Goal: Obtain resource: Download file/media

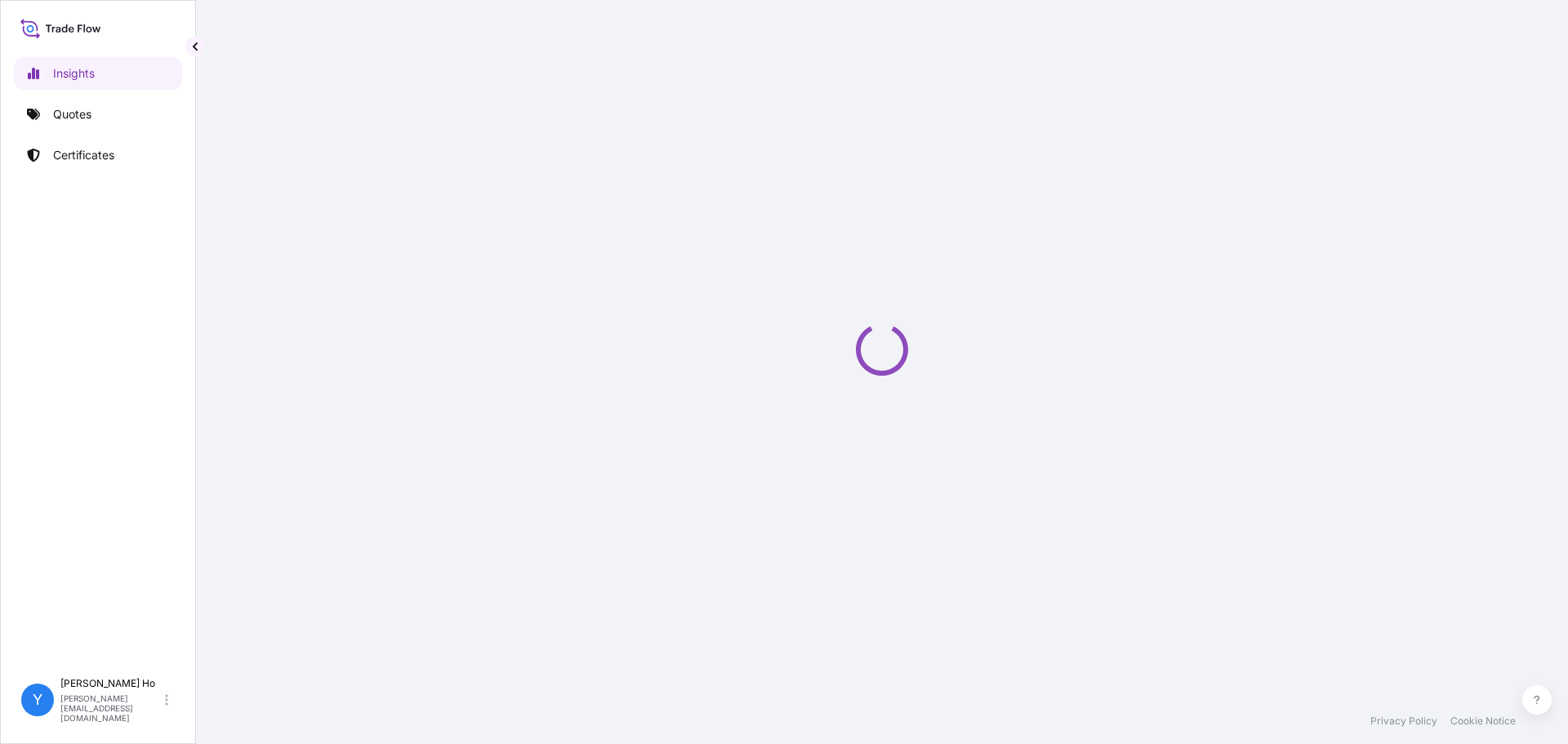
select select "2025"
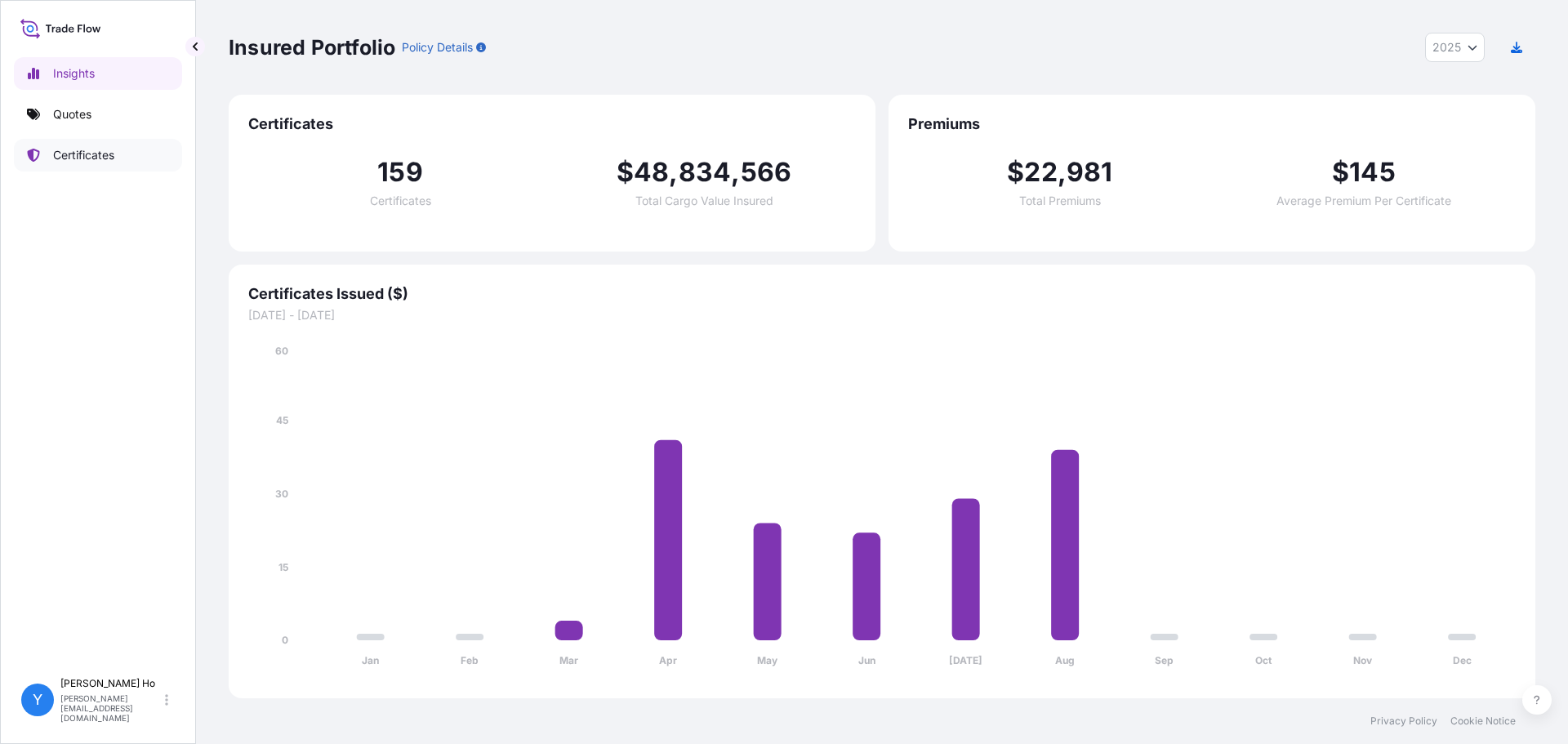
click at [58, 150] on p "Certificates" at bounding box center [83, 154] width 61 height 16
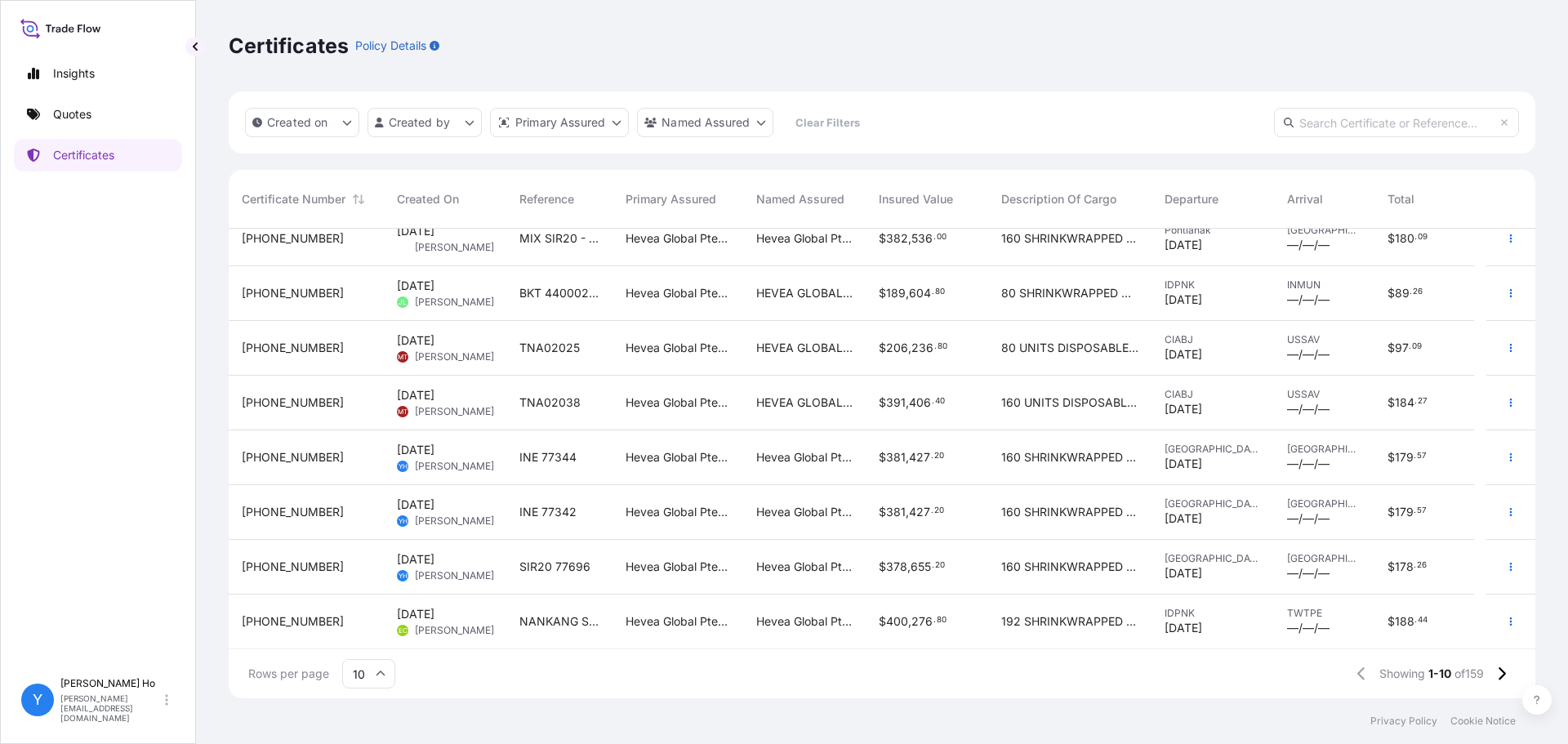
scroll to position [127, 0]
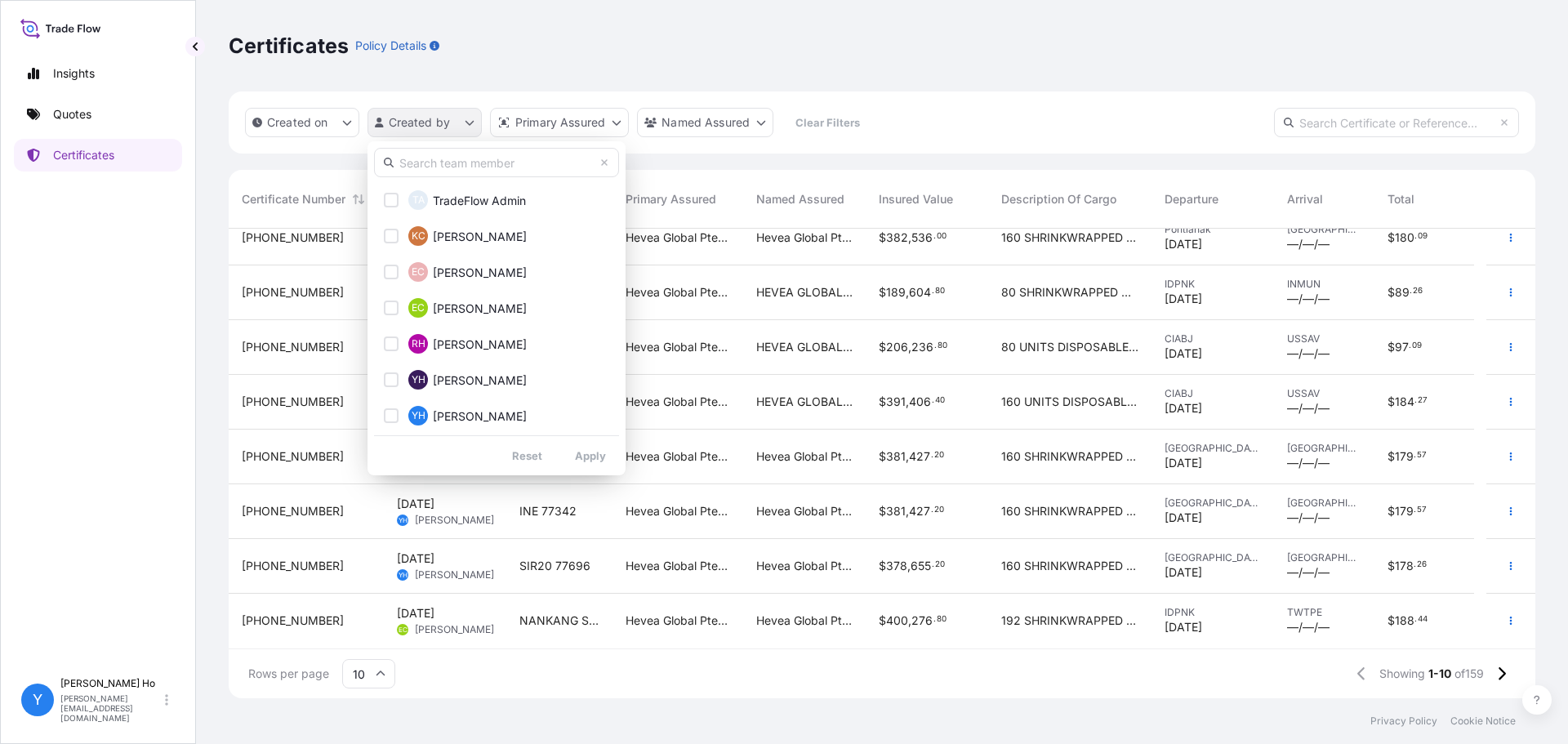
click at [419, 123] on html "Insights Quotes Certificates Y [PERSON_NAME] [PERSON_NAME][EMAIL_ADDRESS][DOMAI…" at bounding box center [784, 372] width 1568 height 744
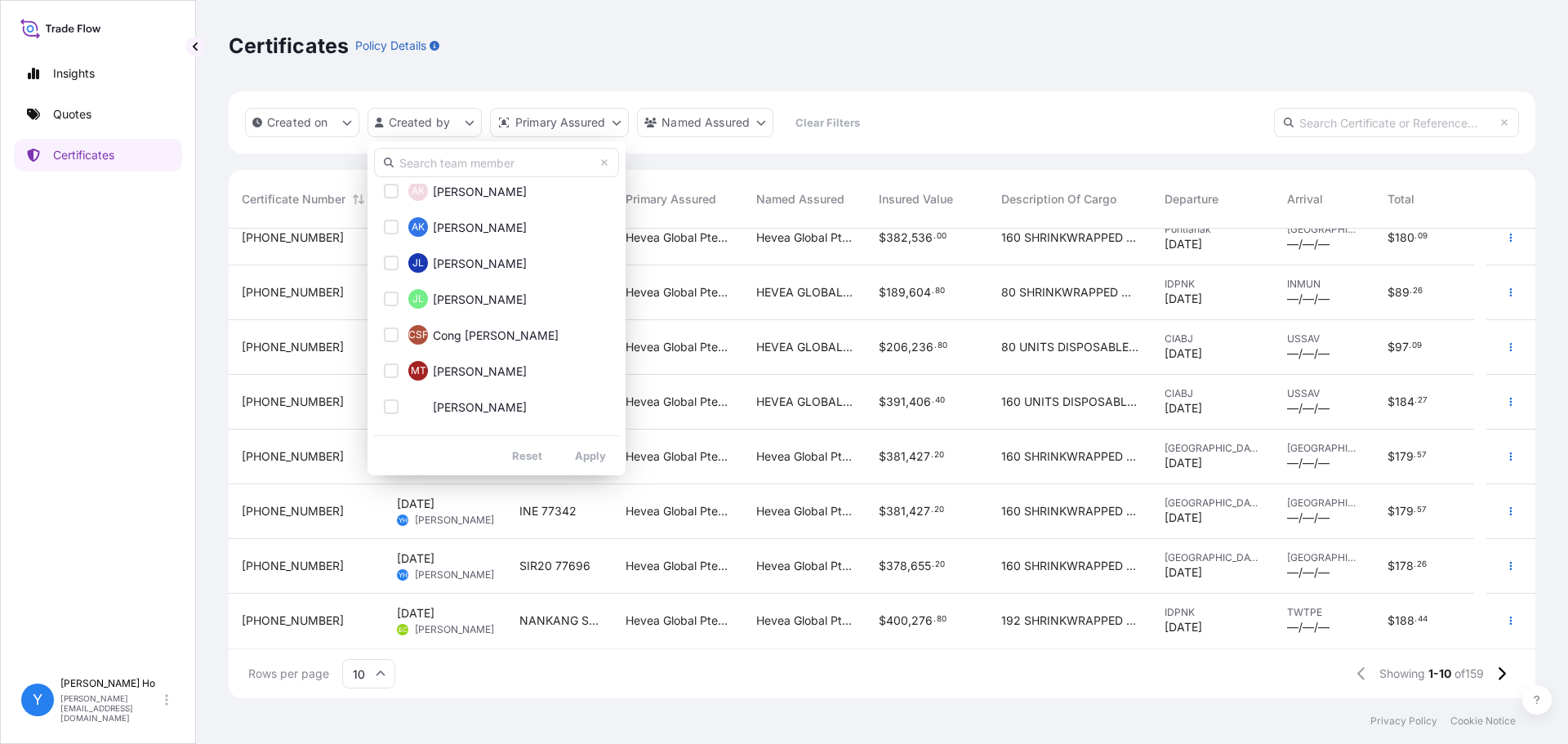
scroll to position [290, 0]
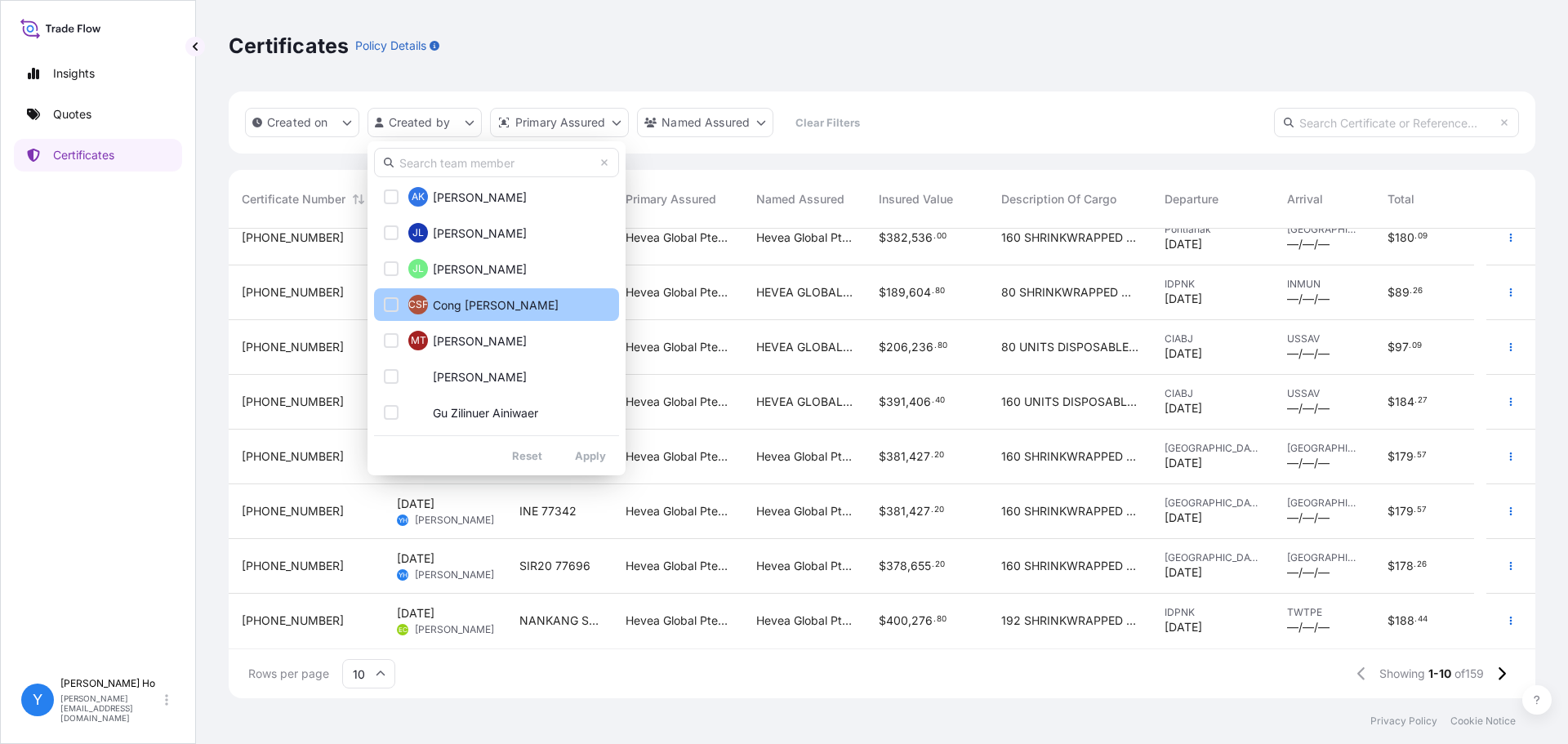
click at [519, 304] on span "Cong [PERSON_NAME]" at bounding box center [495, 305] width 125 height 16
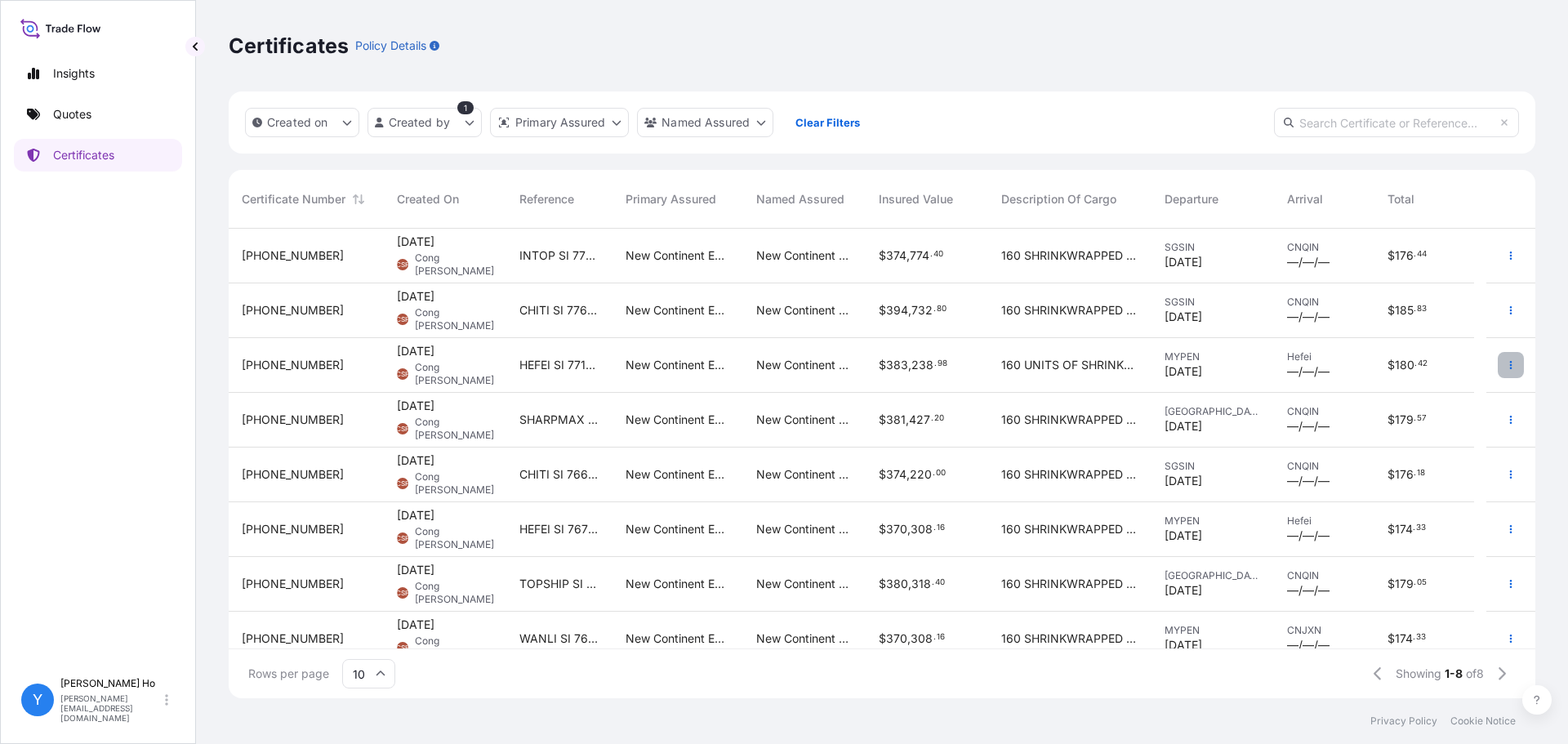
click at [1505, 365] on icon "button" at bounding box center [1510, 364] width 10 height 10
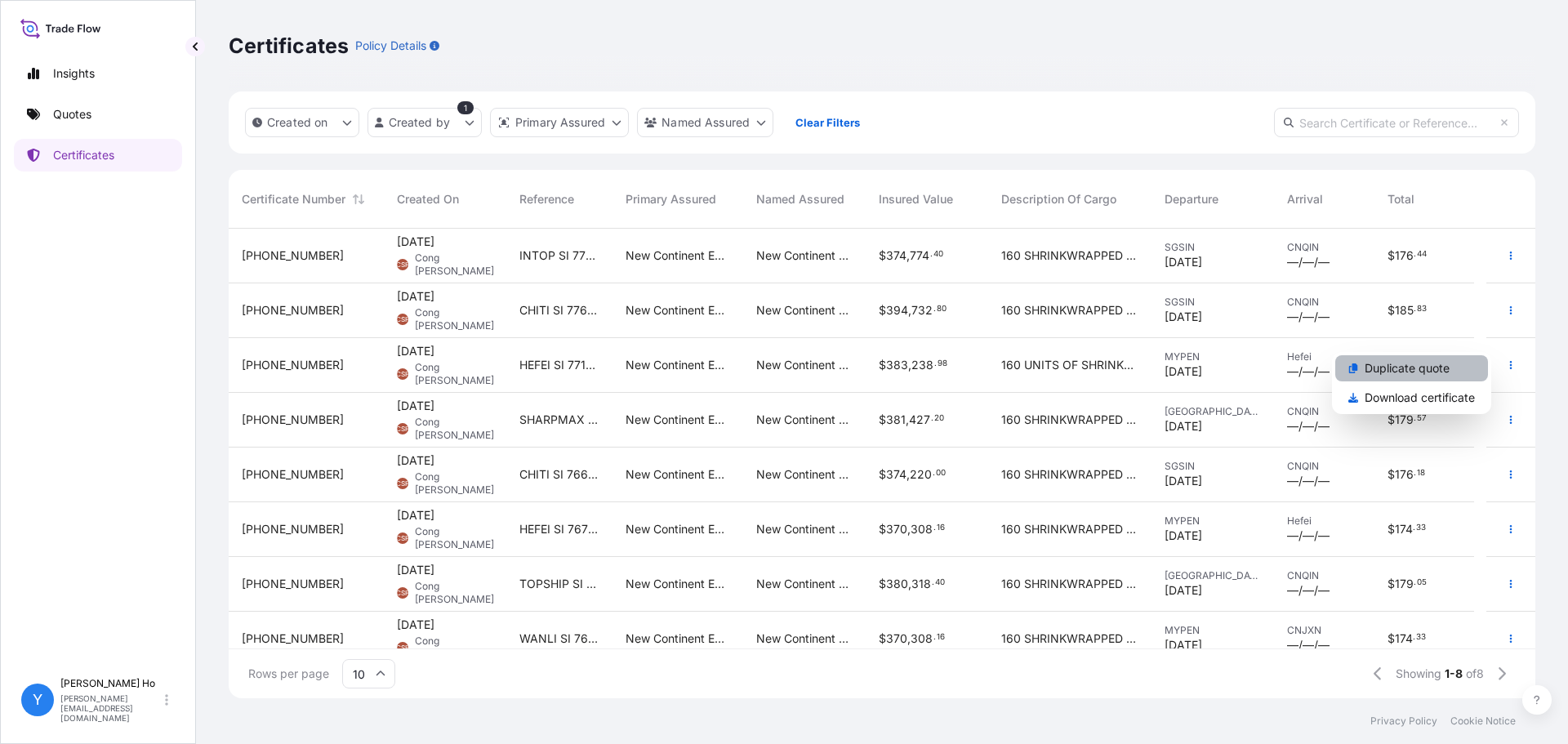
click at [1429, 364] on p "Duplicate quote" at bounding box center [1406, 368] width 85 height 16
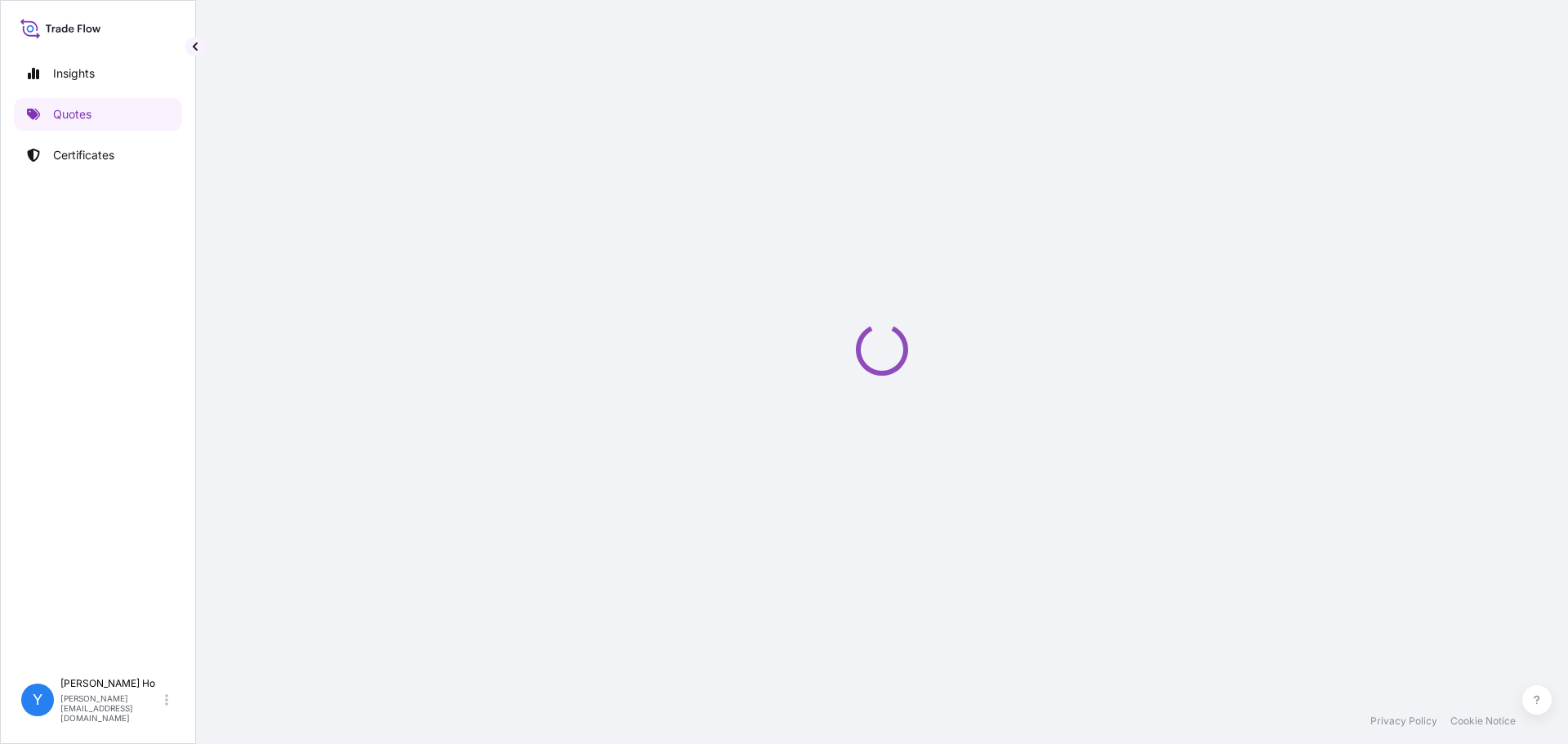
select select "Sea"
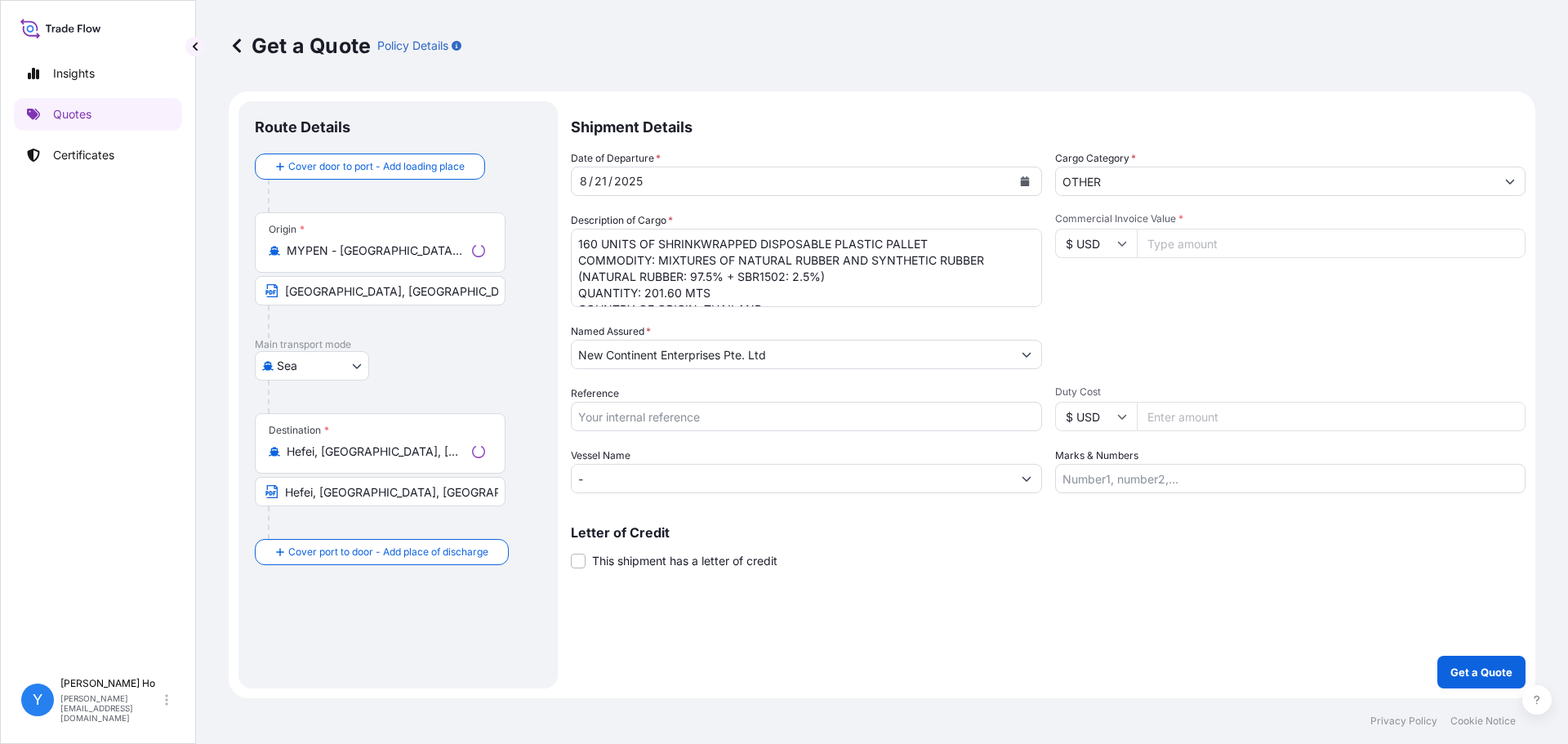
select select "31688"
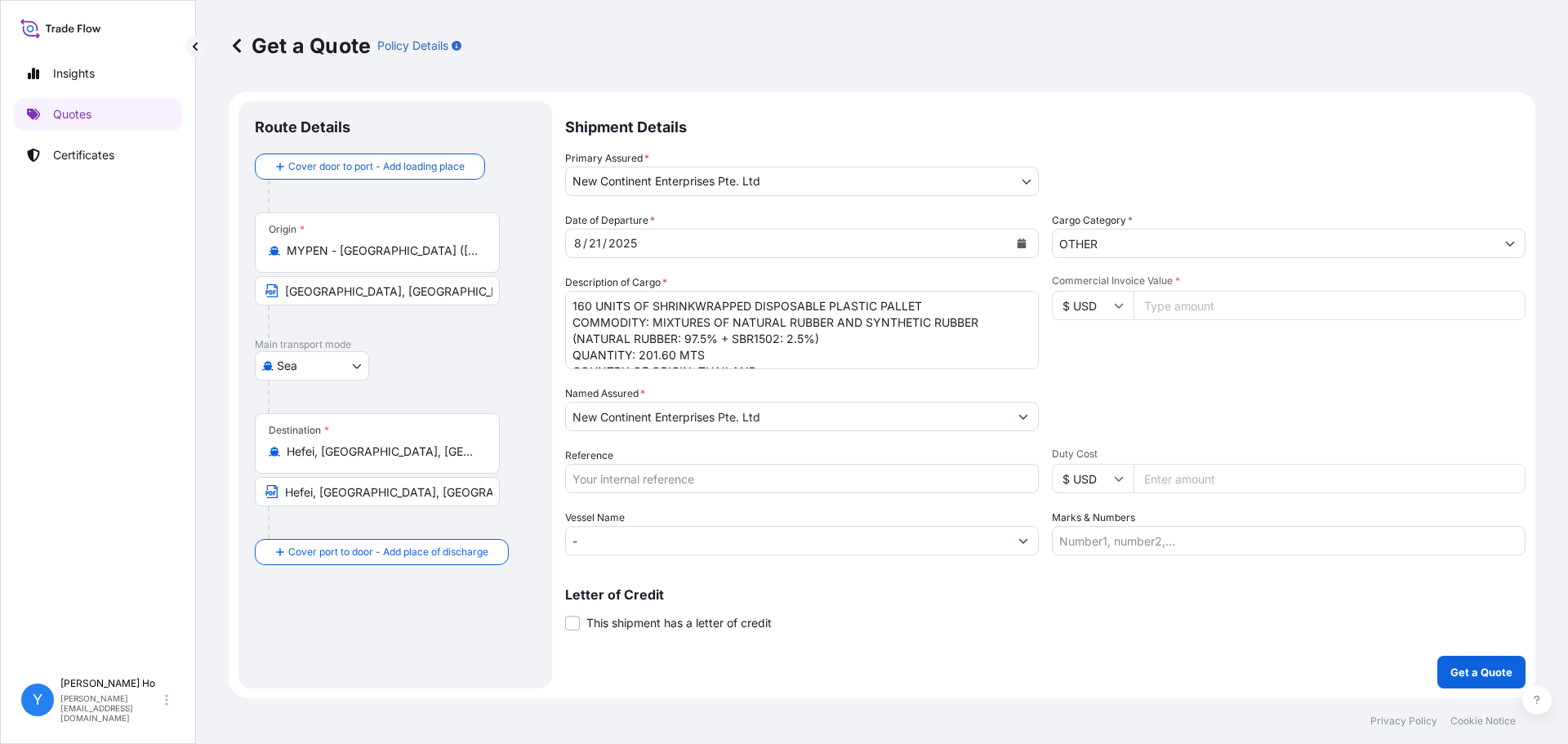
click at [320, 492] on input "Hefei, [GEOGRAPHIC_DATA], [GEOGRAPHIC_DATA]" at bounding box center [377, 491] width 245 height 29
type input "[GEOGRAPHIC_DATA], [GEOGRAPHIC_DATA]"
click at [924, 227] on div "Date of Departure * [DATE]" at bounding box center [802, 235] width 473 height 46
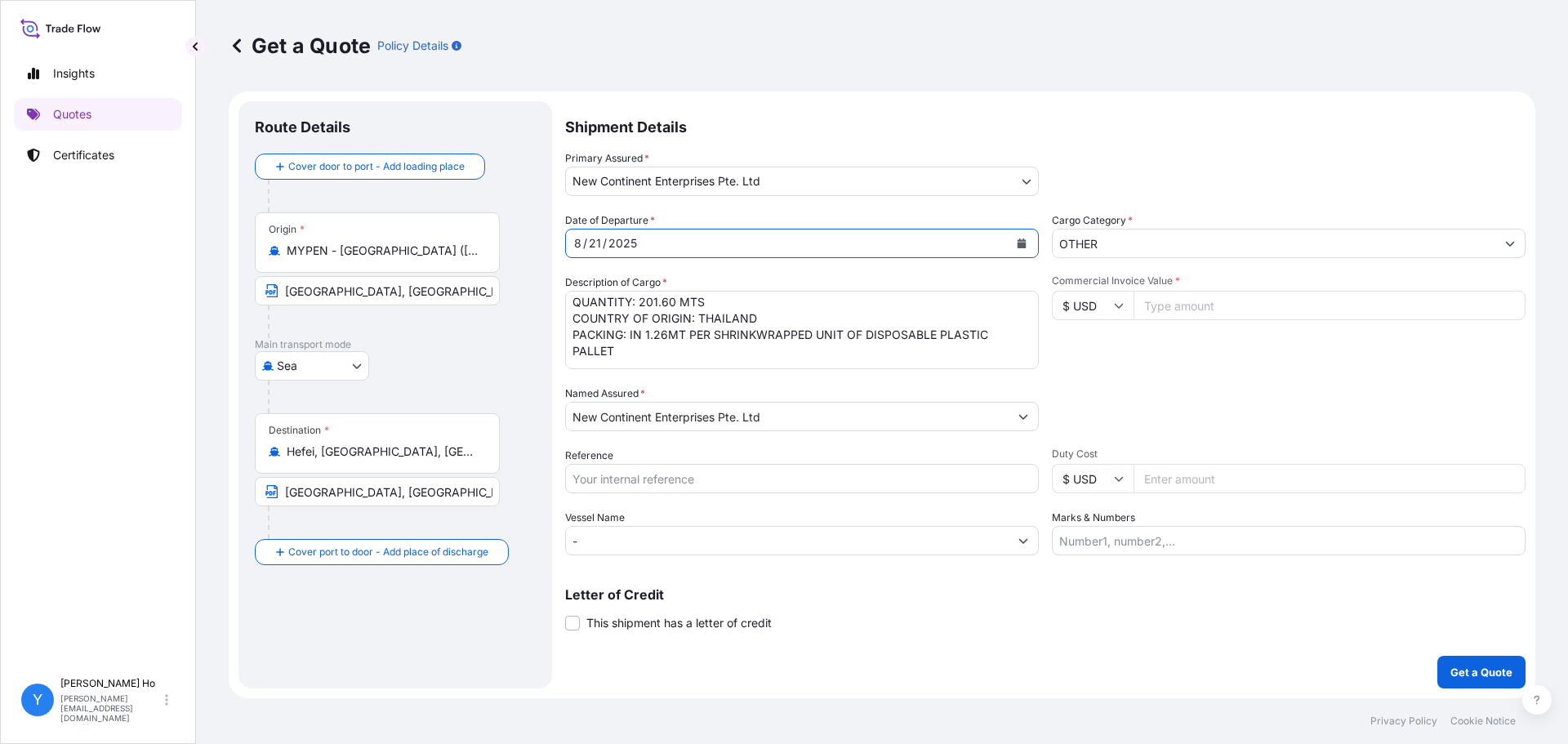
scroll to position [81, 0]
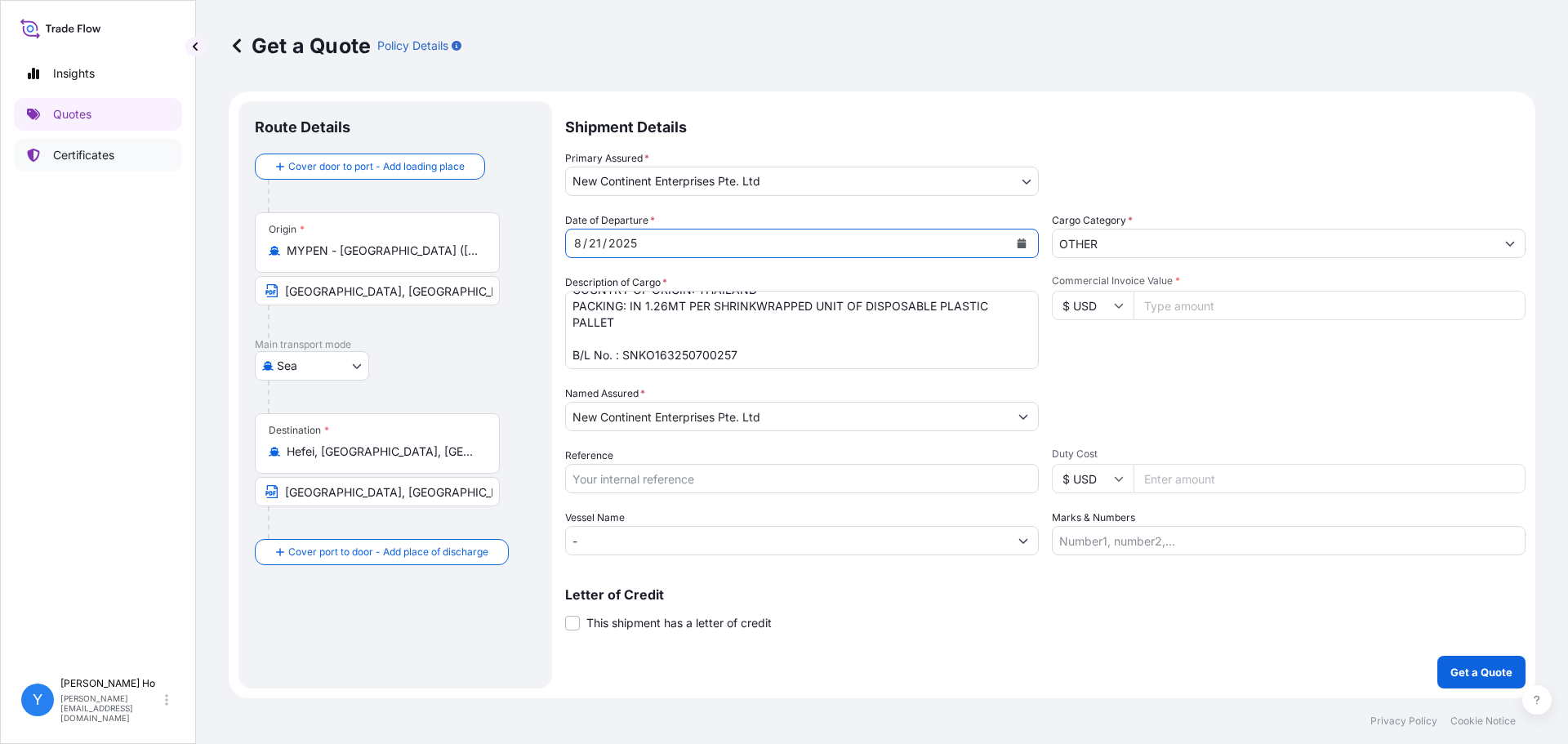
click at [84, 153] on p "Certificates" at bounding box center [83, 154] width 61 height 16
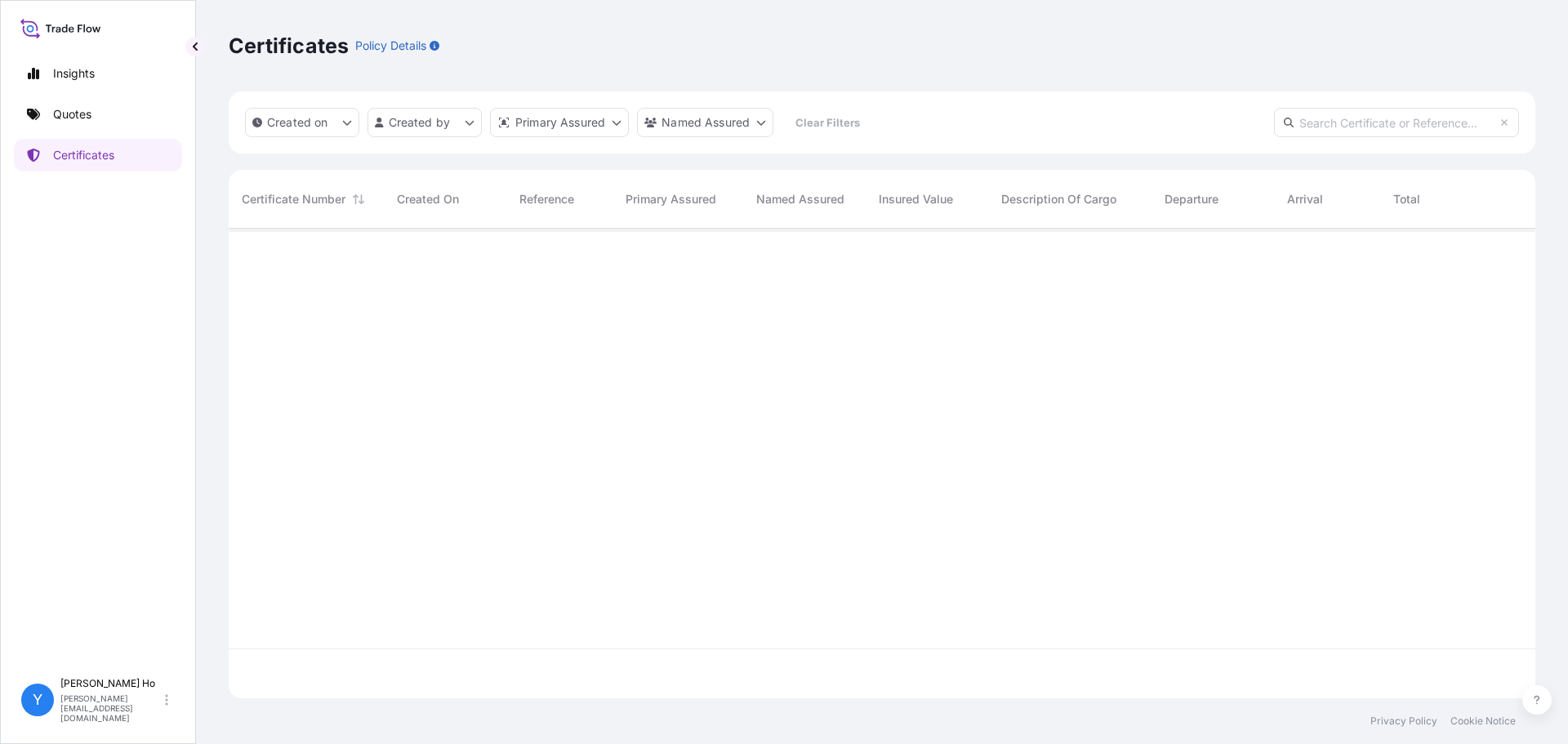
scroll to position [466, 1294]
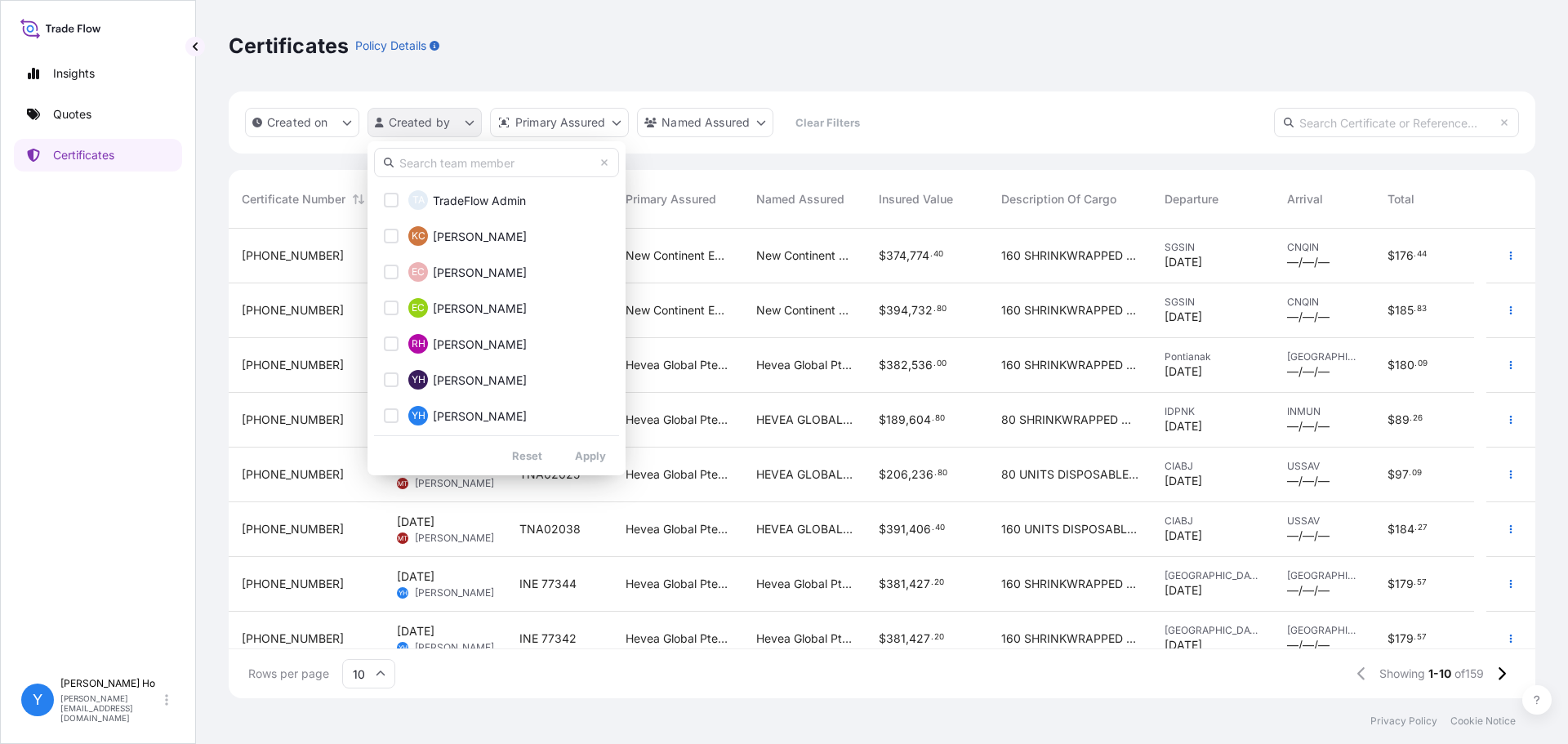
click at [440, 119] on html "Insights Quotes Certificates Y [PERSON_NAME] [PERSON_NAME][EMAIL_ADDRESS][DOMAI…" at bounding box center [784, 372] width 1568 height 744
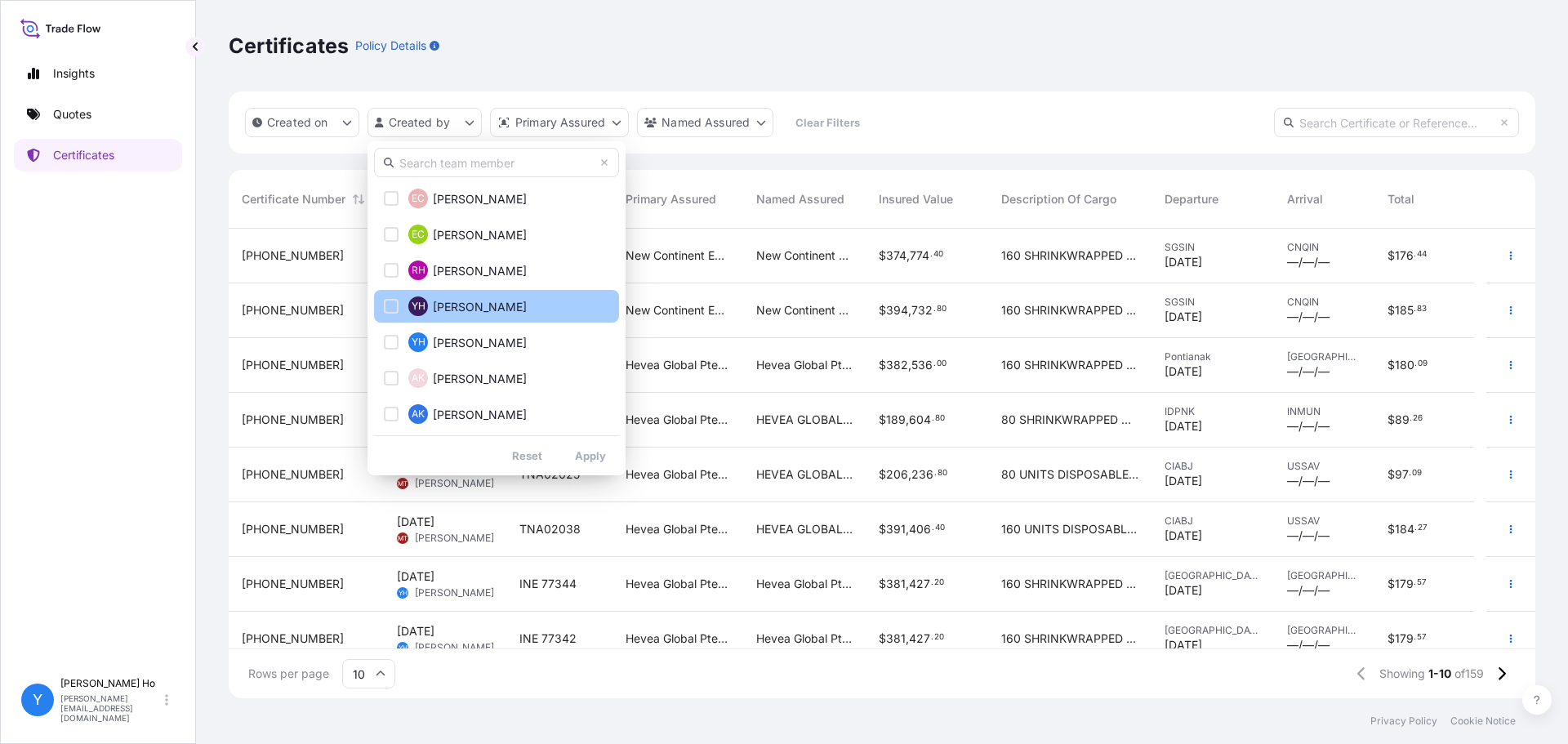
scroll to position [244, 0]
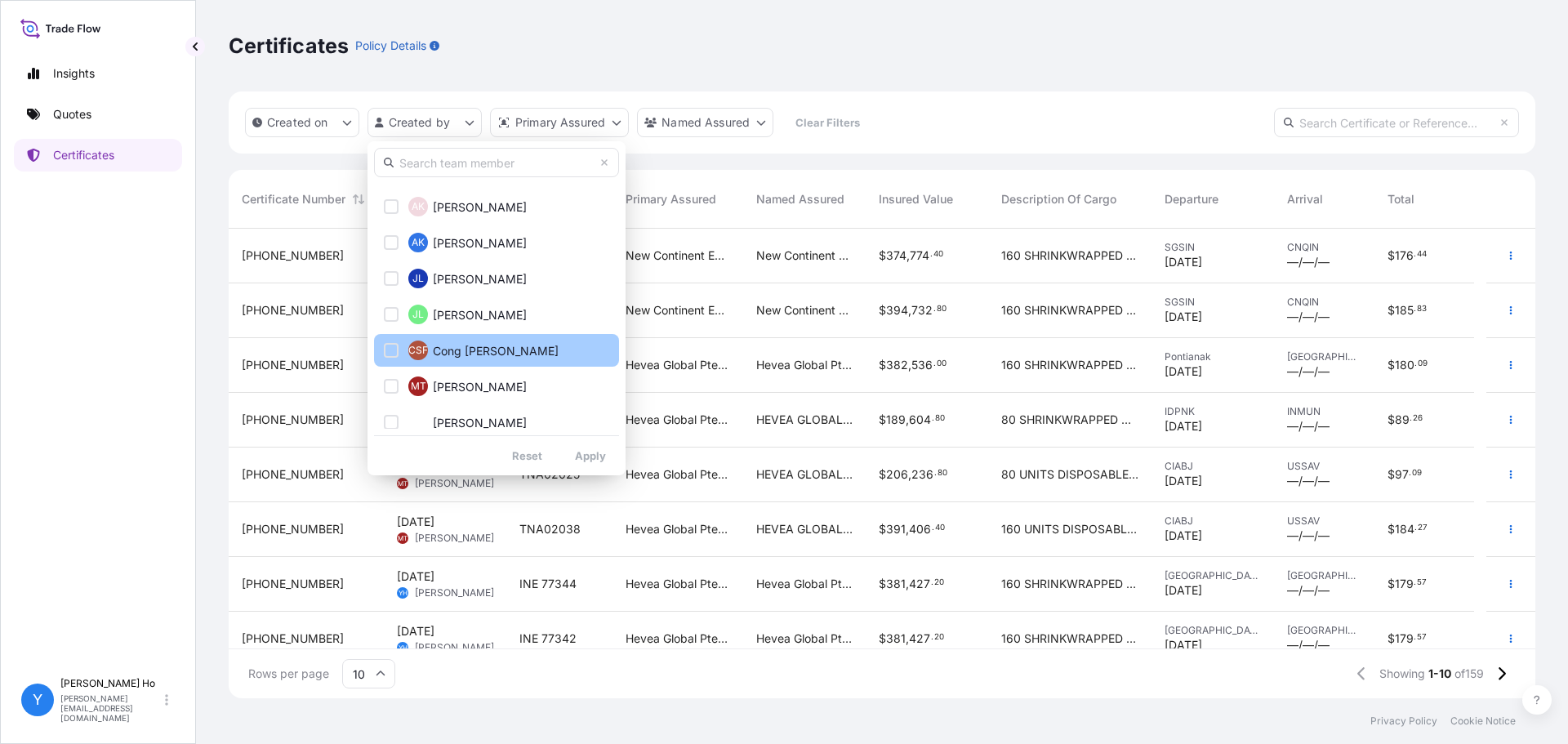
click at [472, 357] on span "Cong [PERSON_NAME]" at bounding box center [495, 350] width 125 height 16
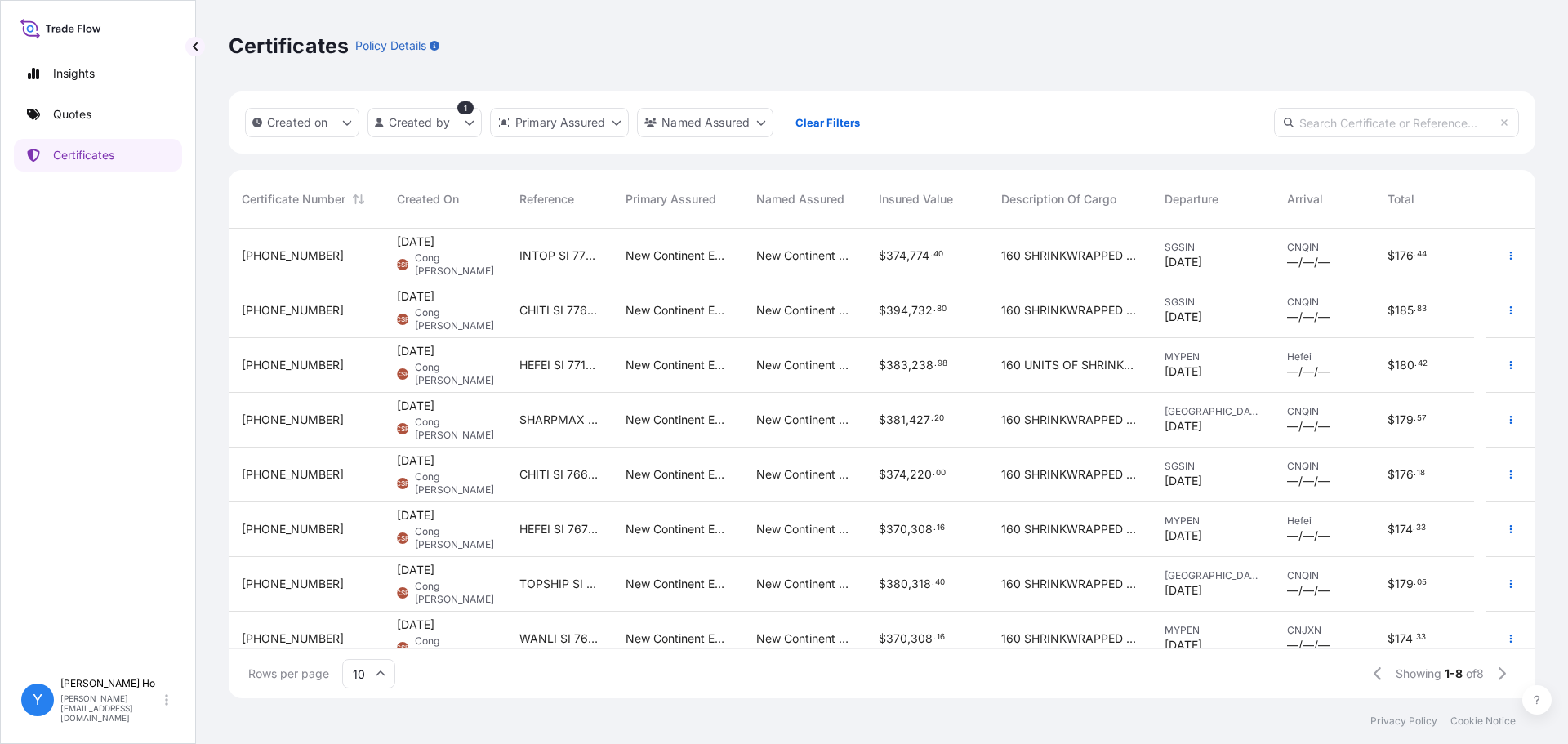
click at [559, 366] on span "HEFEI SI 77188" at bounding box center [559, 364] width 80 height 16
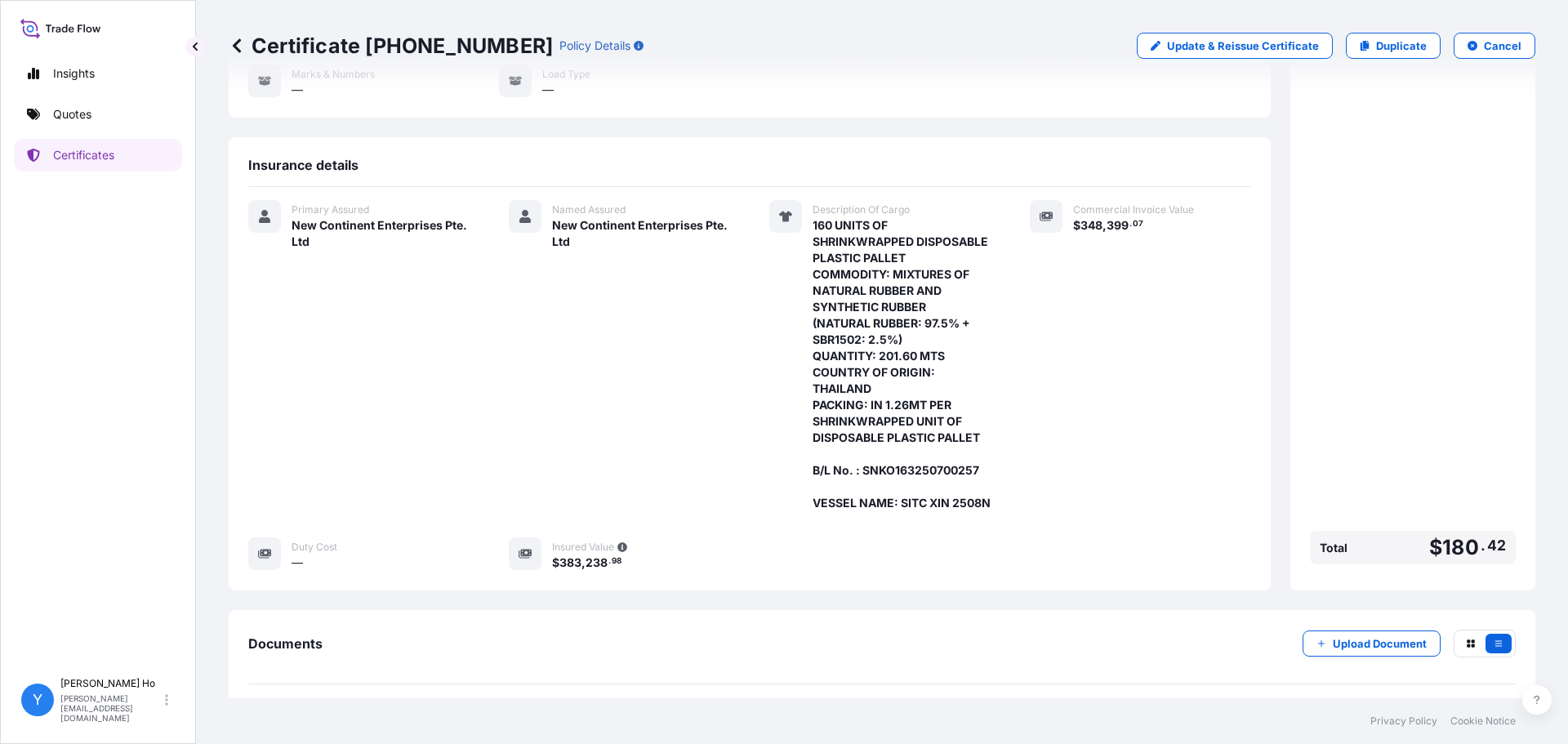
scroll to position [289, 0]
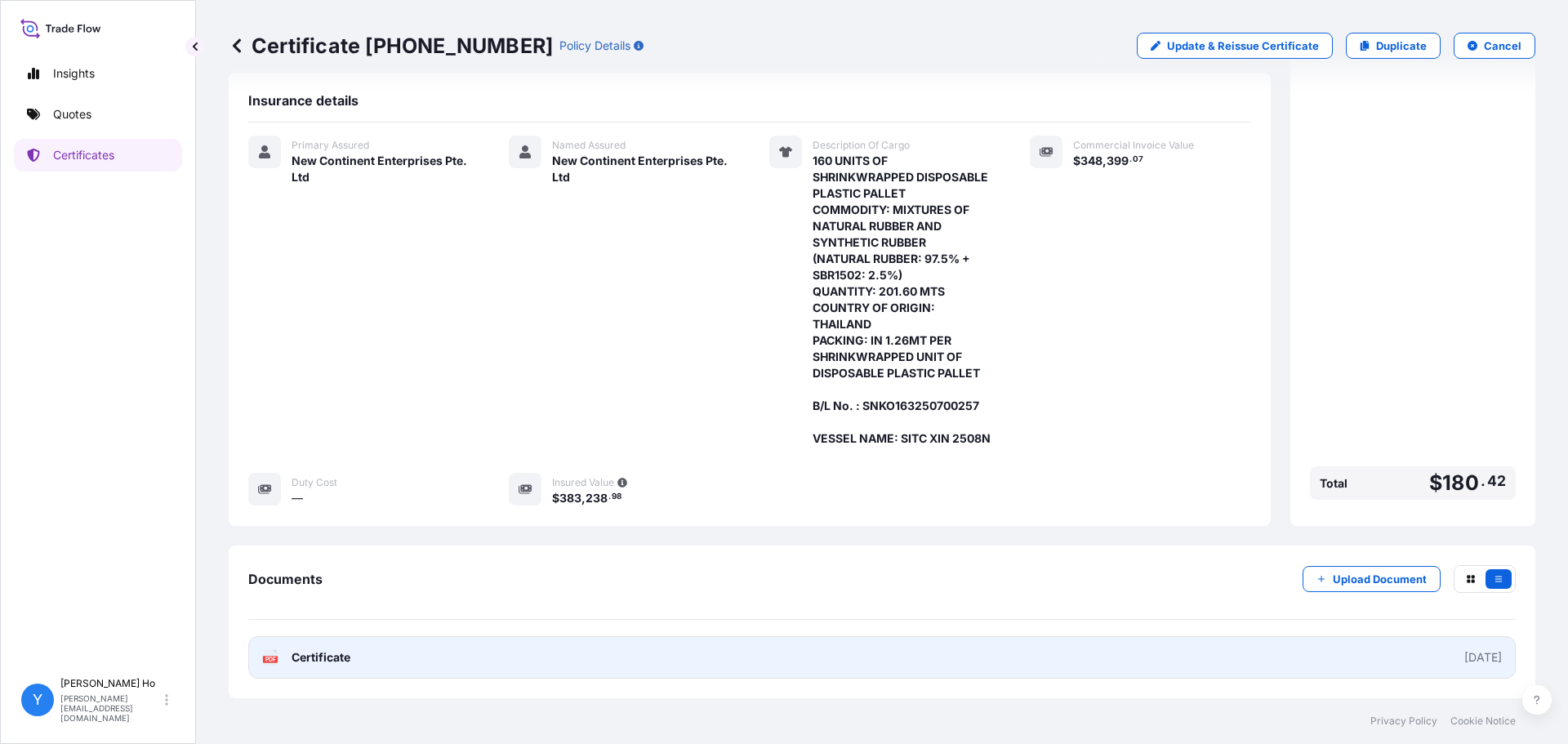
click at [568, 643] on link "PDF Certificate [DATE]" at bounding box center [881, 657] width 1267 height 42
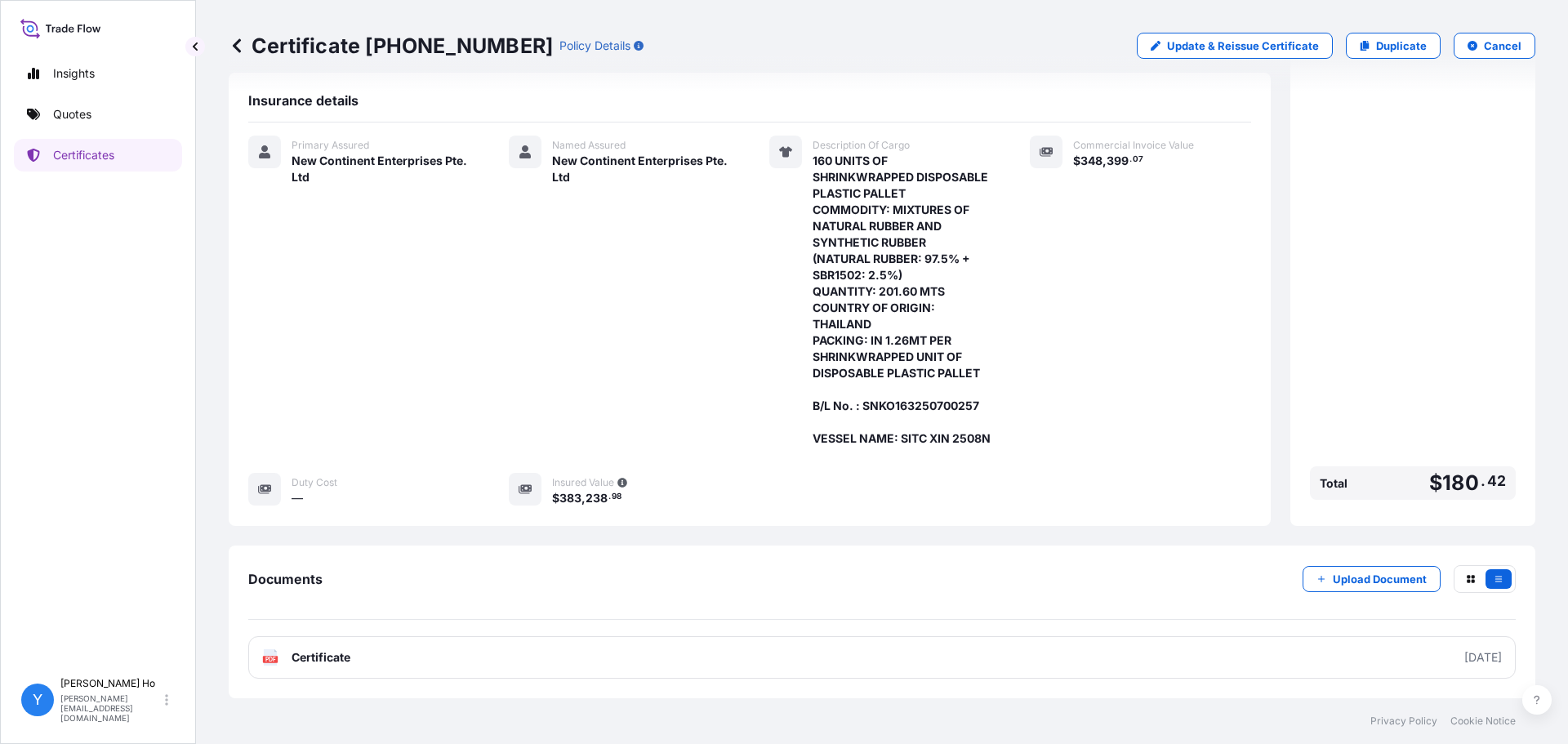
click at [238, 49] on icon at bounding box center [237, 45] width 8 height 14
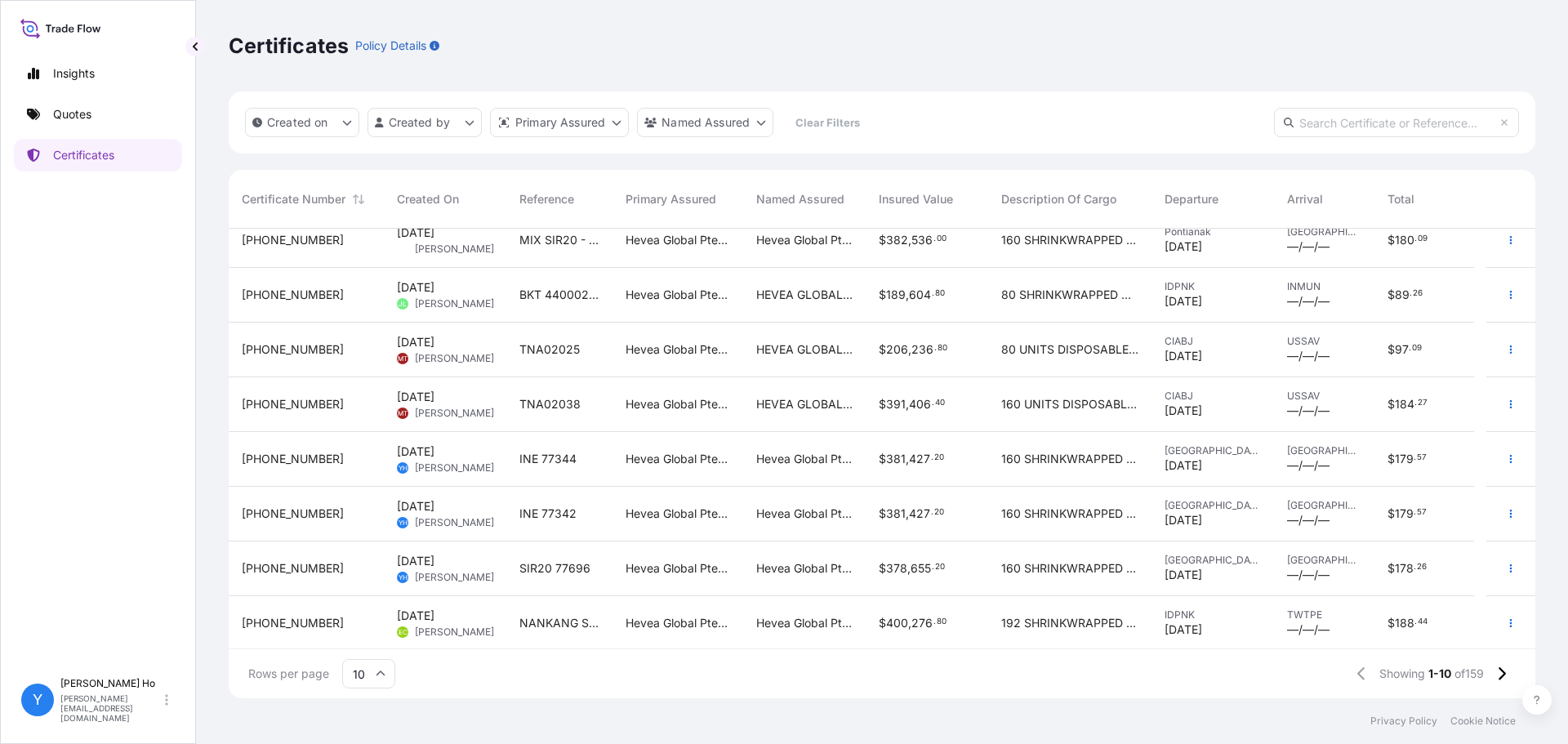
scroll to position [127, 0]
click at [446, 125] on html "Insights Quotes Certificates Y [PERSON_NAME] [PERSON_NAME][EMAIL_ADDRESS][DOMAI…" at bounding box center [784, 372] width 1568 height 744
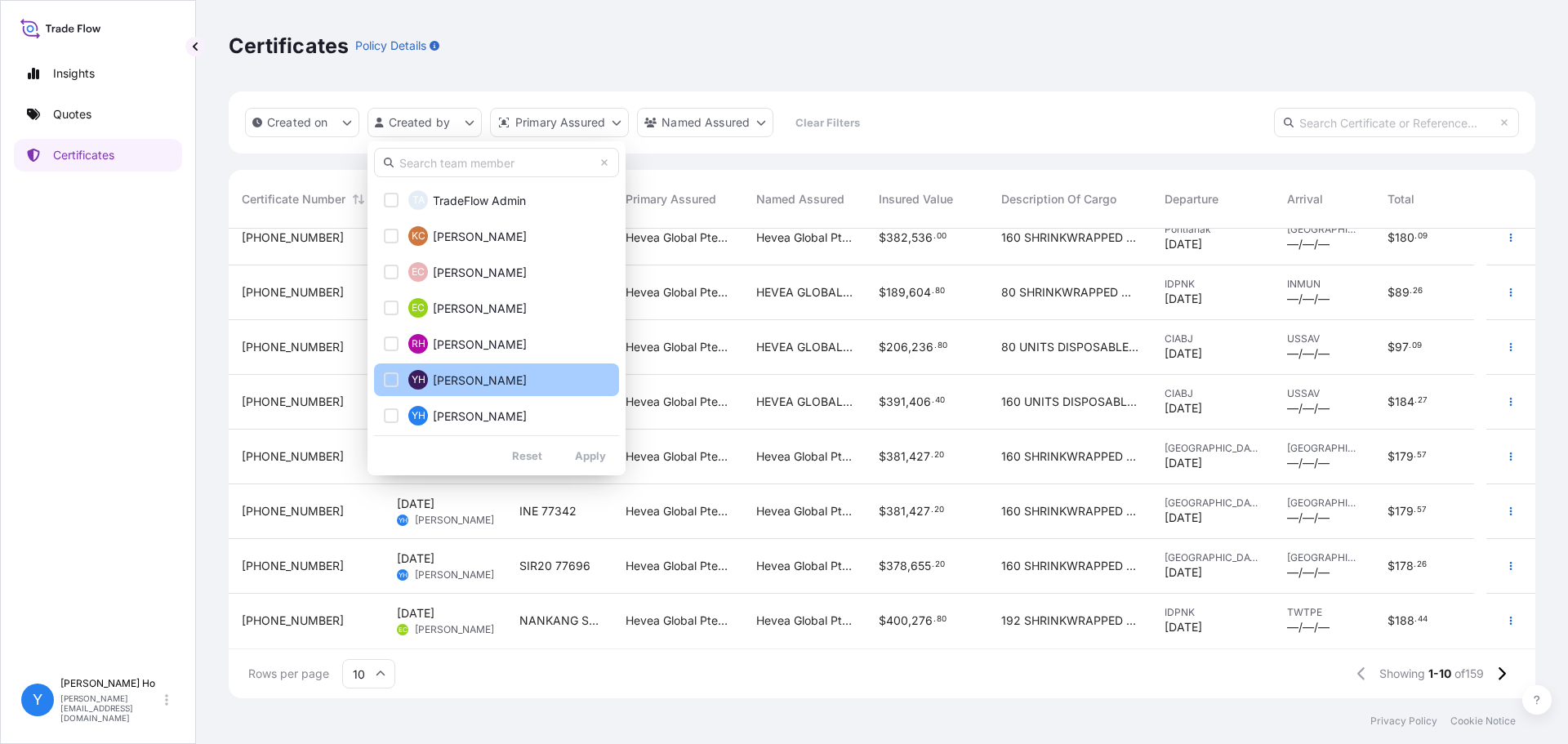
click at [394, 378] on div "Select Option" at bounding box center [391, 380] width 15 height 15
click at [389, 410] on div "Select Option" at bounding box center [391, 415] width 15 height 15
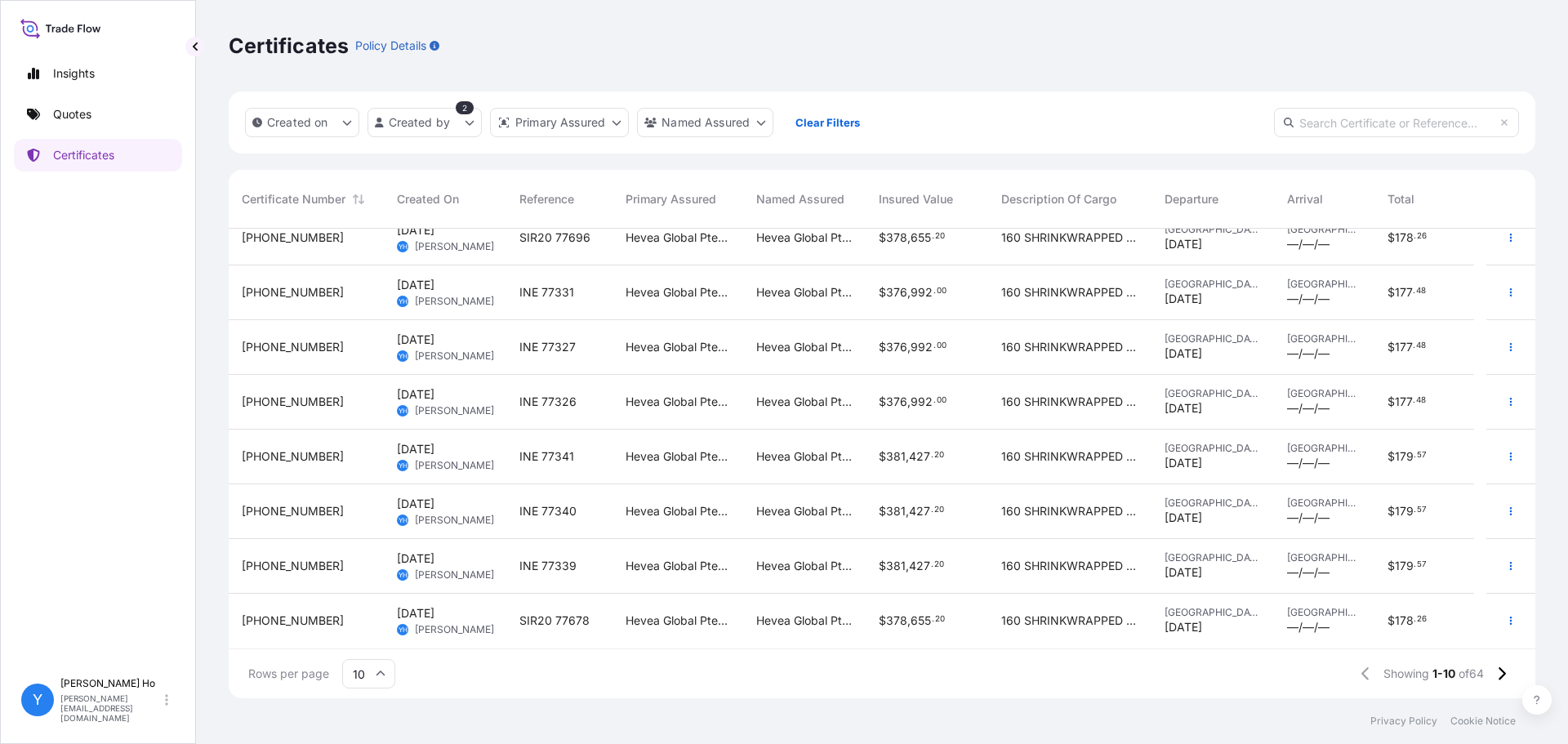
click at [376, 679] on input "10" at bounding box center [369, 673] width 53 height 29
click at [368, 628] on div "50" at bounding box center [368, 628] width 40 height 31
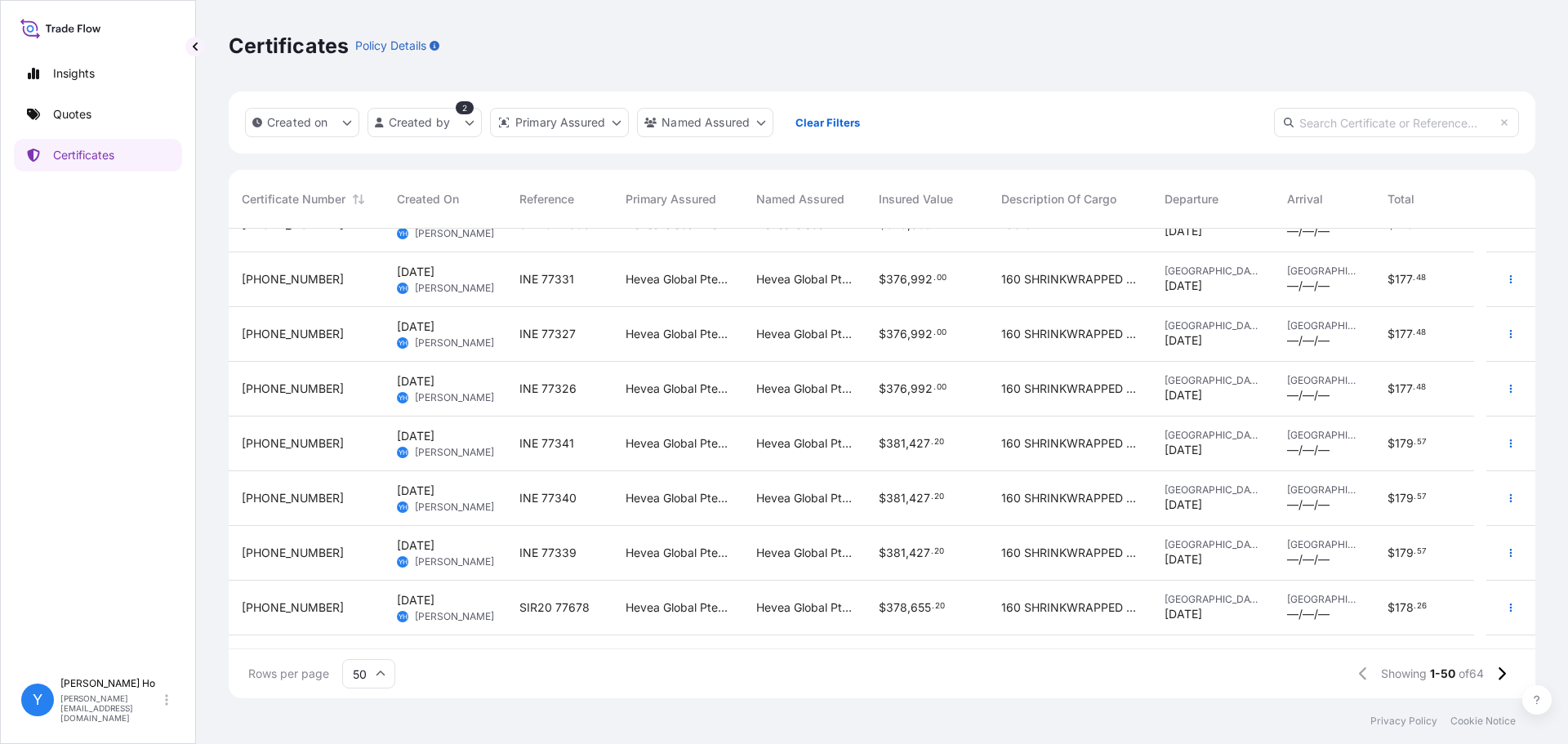
scroll to position [0, 0]
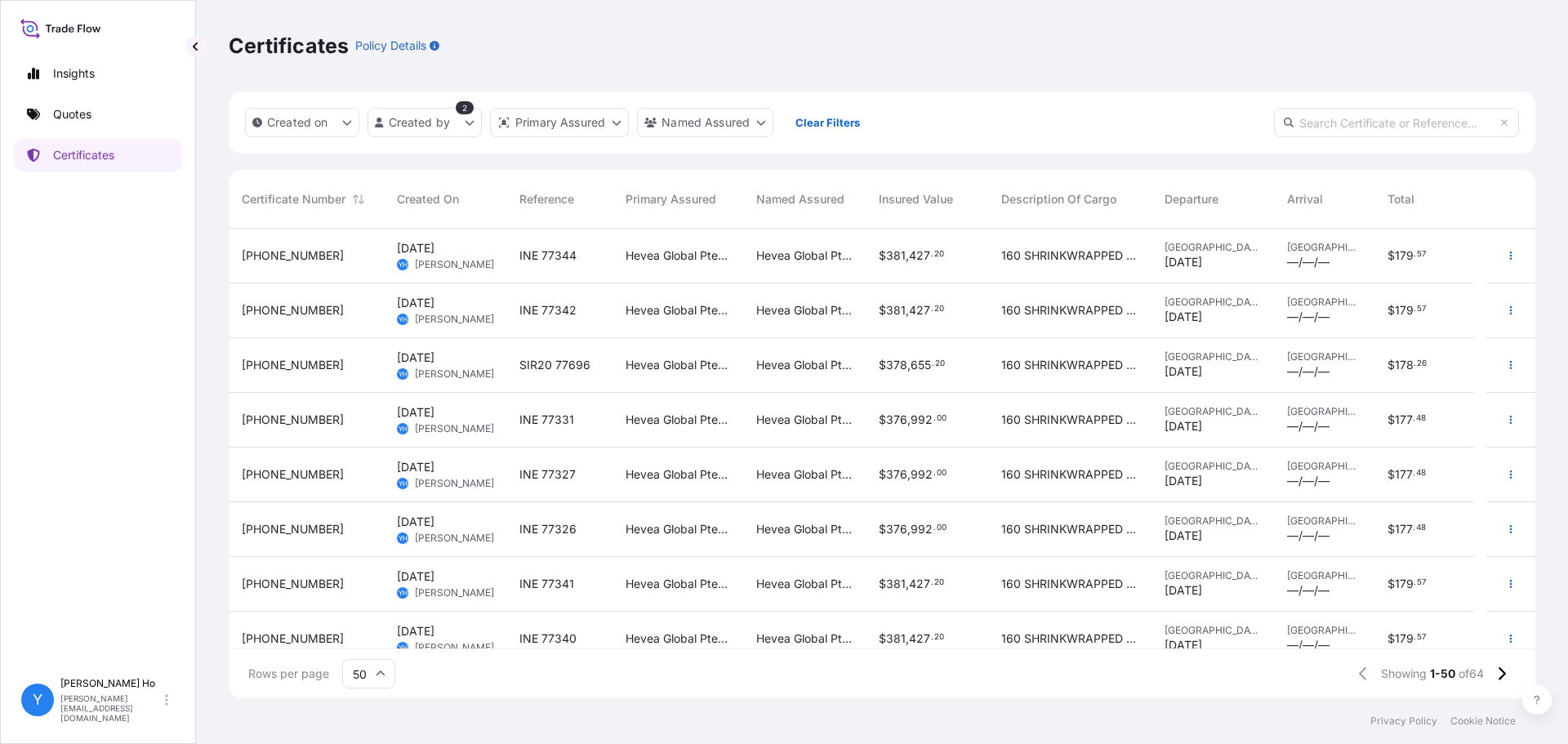
click at [1515, 247] on div at bounding box center [1510, 256] width 49 height 55
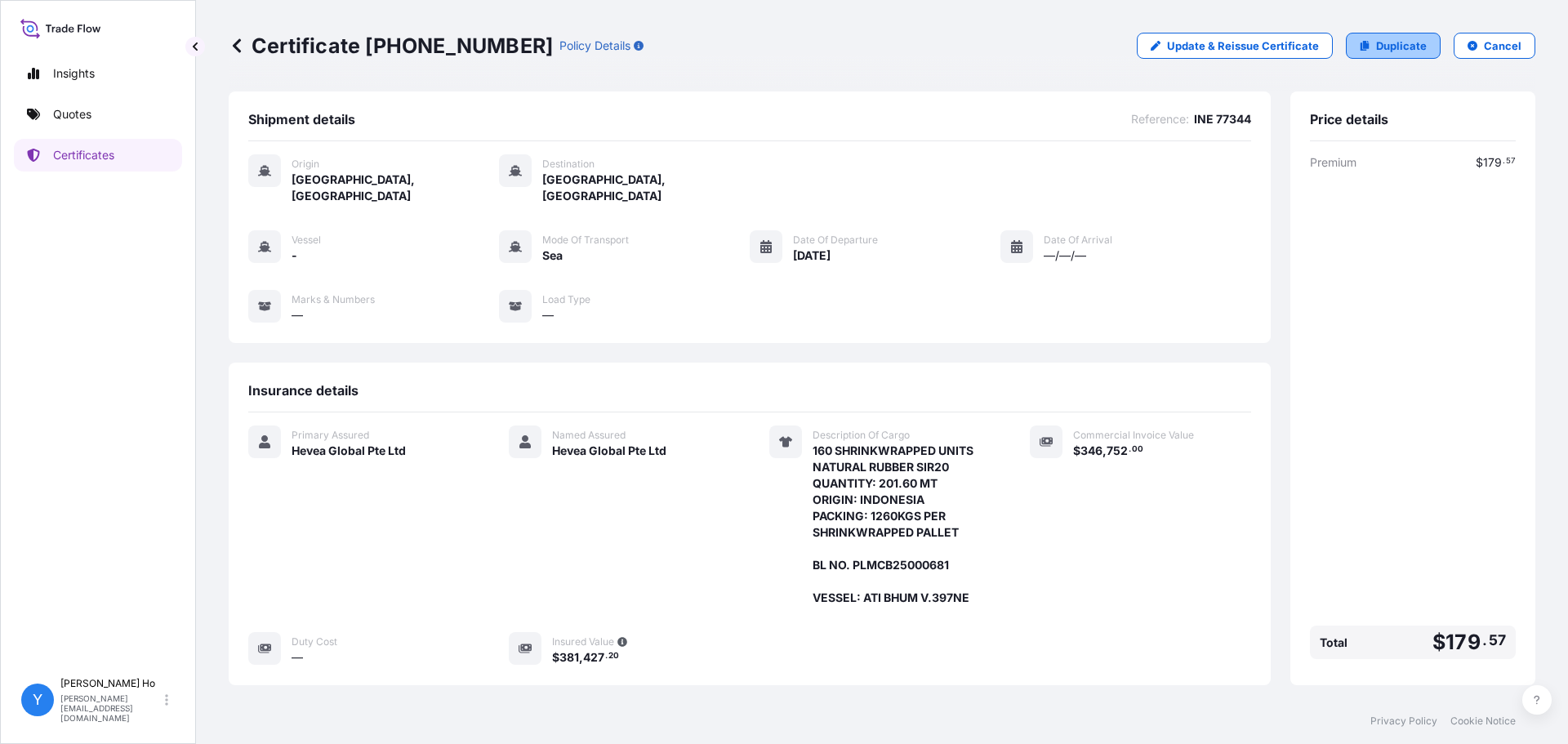
click at [1399, 41] on p "Duplicate" at bounding box center [1400, 46] width 50 height 16
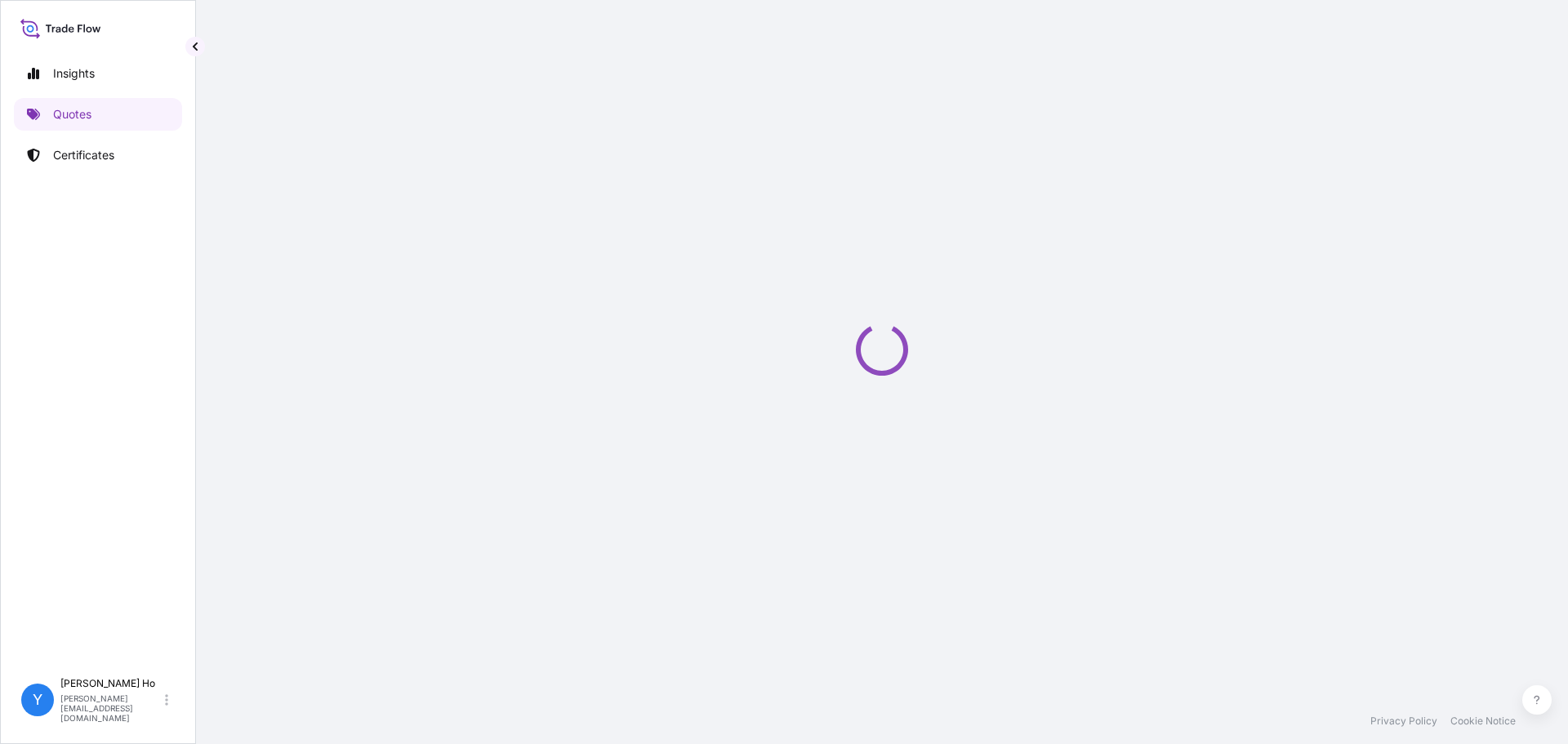
select select "Sea"
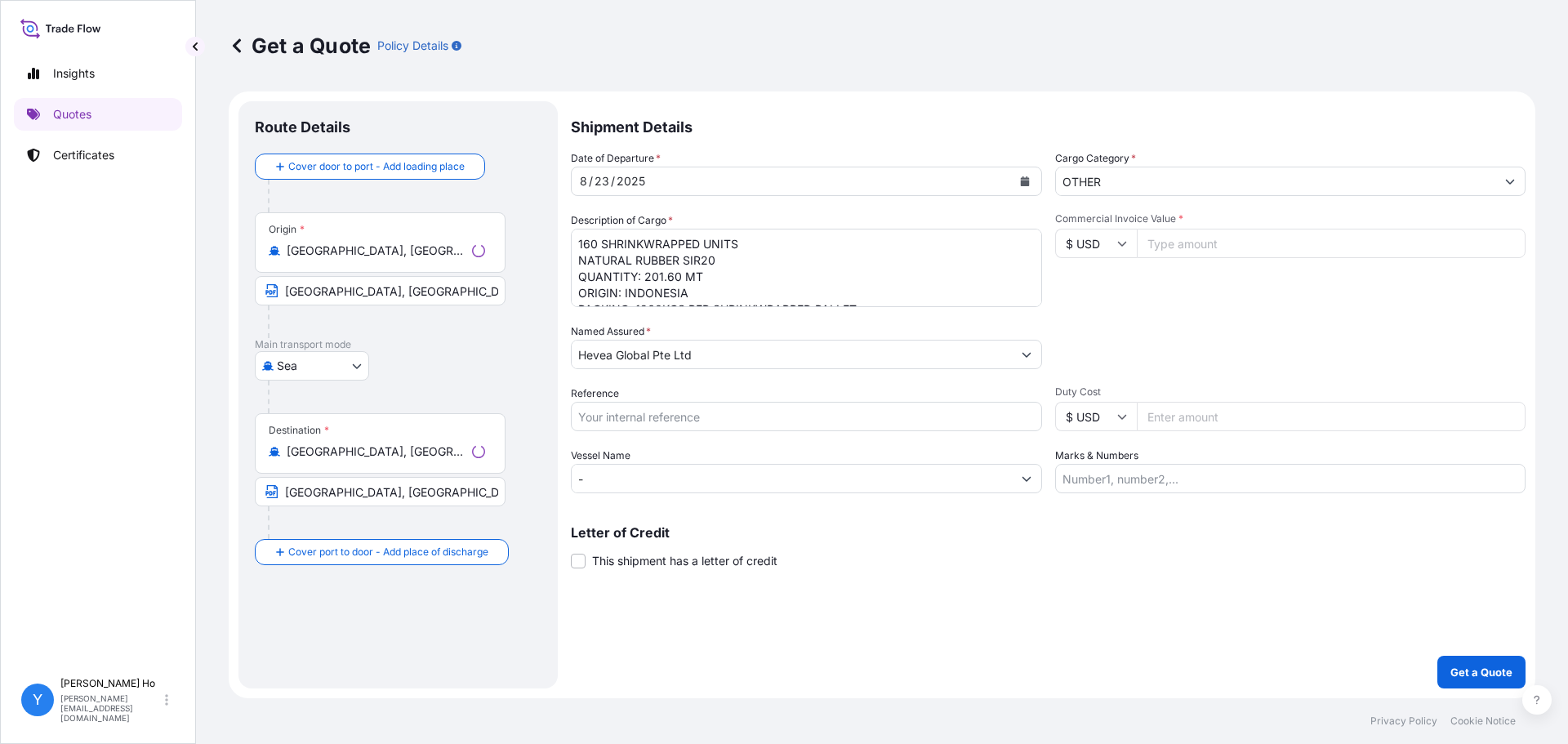
select select "31690"
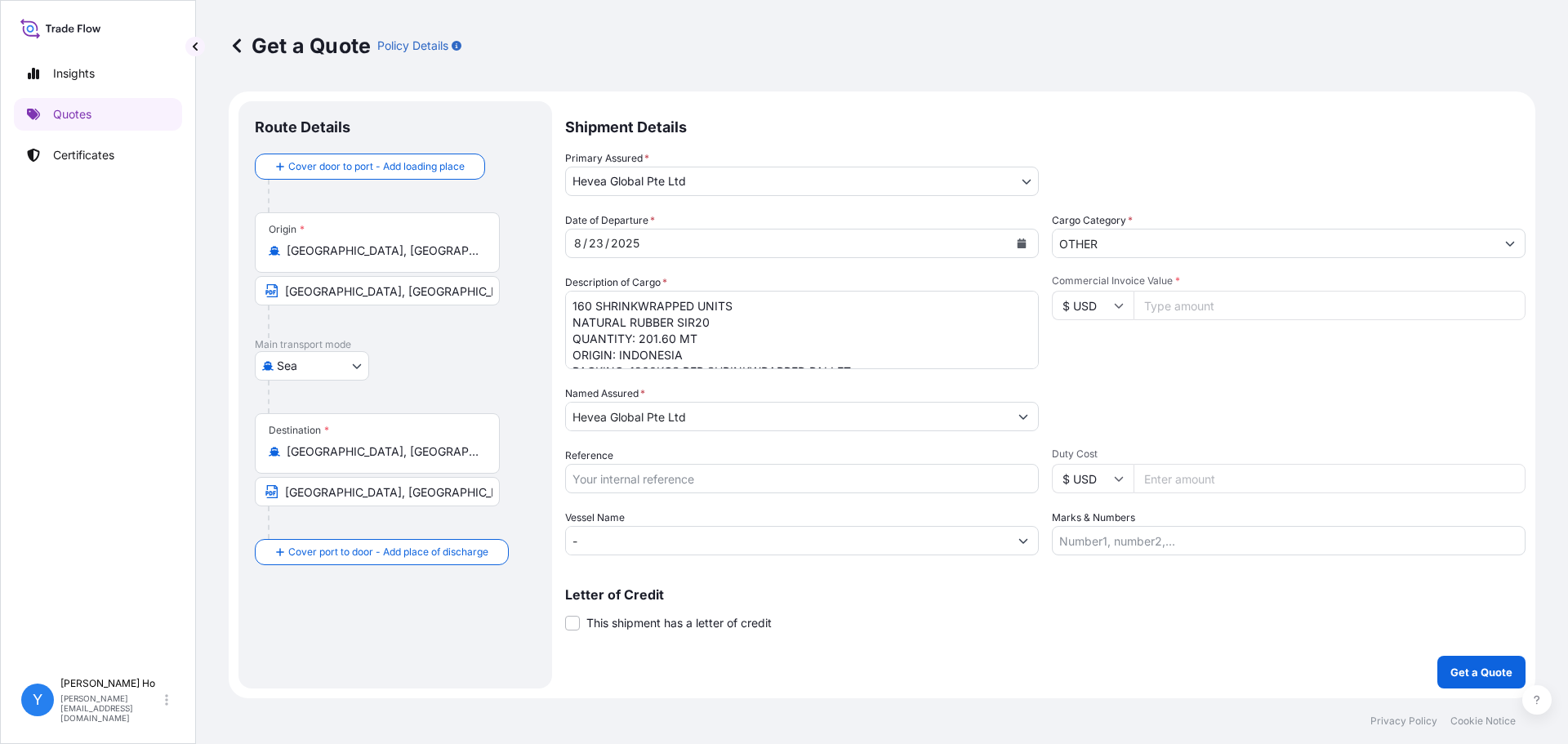
click at [396, 241] on div "Origin * [GEOGRAPHIC_DATA], [GEOGRAPHIC_DATA], [GEOGRAPHIC_DATA], [GEOGRAPHIC_D…" at bounding box center [377, 242] width 245 height 60
click at [396, 243] on input "[GEOGRAPHIC_DATA], [GEOGRAPHIC_DATA], [GEOGRAPHIC_DATA], [GEOGRAPHIC_DATA]" at bounding box center [383, 251] width 192 height 16
drag, startPoint x: 486, startPoint y: 245, endPoint x: 281, endPoint y: 244, distance: 205.0
click at [281, 244] on div "Origin * [GEOGRAPHIC_DATA], [GEOGRAPHIC_DATA], [GEOGRAPHIC_DATA], [GEOGRAPHIC_D…" at bounding box center [377, 242] width 245 height 60
click at [428, 258] on input "[GEOGRAPHIC_DATA], [GEOGRAPHIC_DATA], [GEOGRAPHIC_DATA], [GEOGRAPHIC_DATA]" at bounding box center [383, 251] width 192 height 16
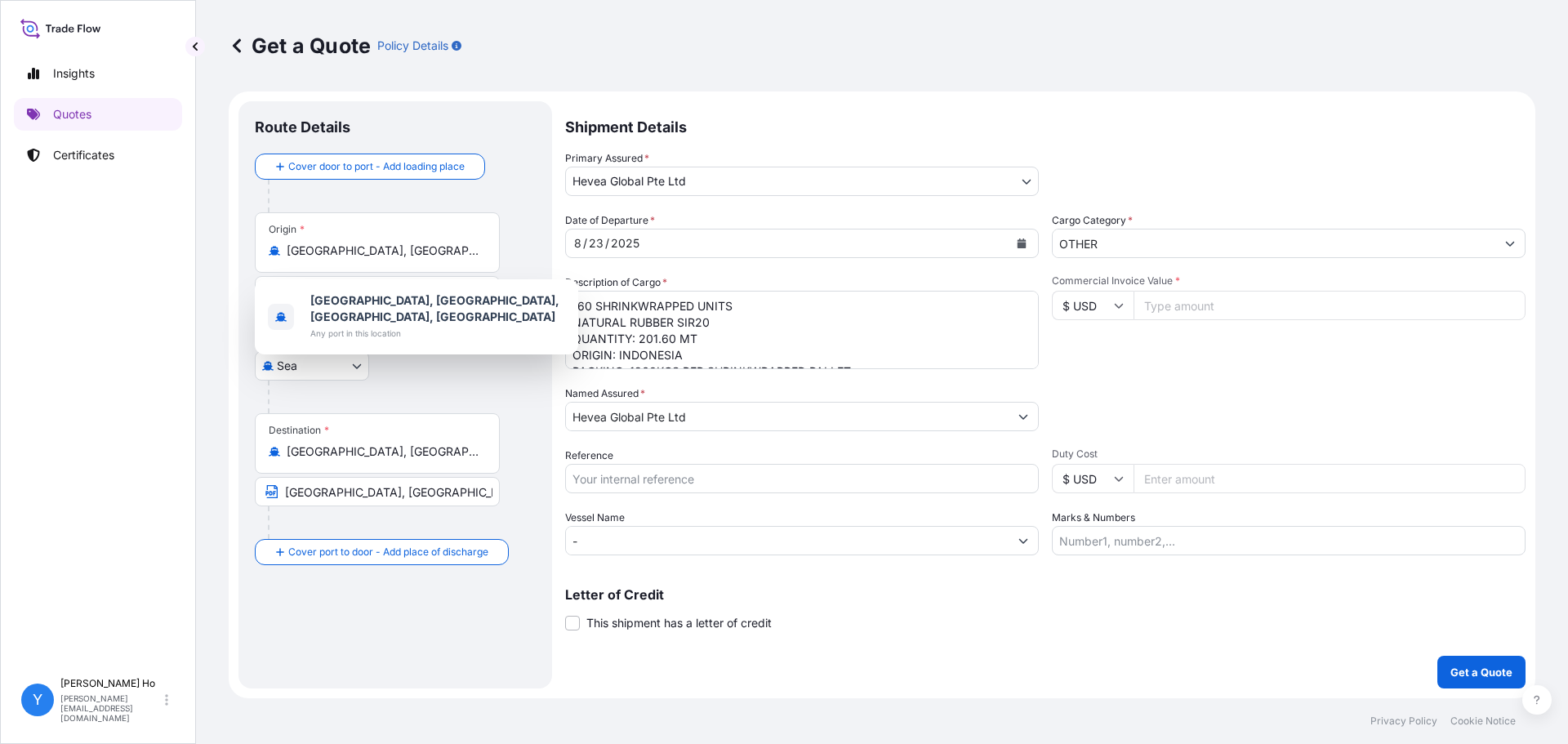
click at [492, 248] on div "Origin * [GEOGRAPHIC_DATA], [GEOGRAPHIC_DATA], [GEOGRAPHIC_DATA], [GEOGRAPHIC_D…" at bounding box center [377, 242] width 245 height 60
click at [479, 248] on input "[GEOGRAPHIC_DATA], [GEOGRAPHIC_DATA], [GEOGRAPHIC_DATA], [GEOGRAPHIC_DATA]" at bounding box center [383, 251] width 192 height 16
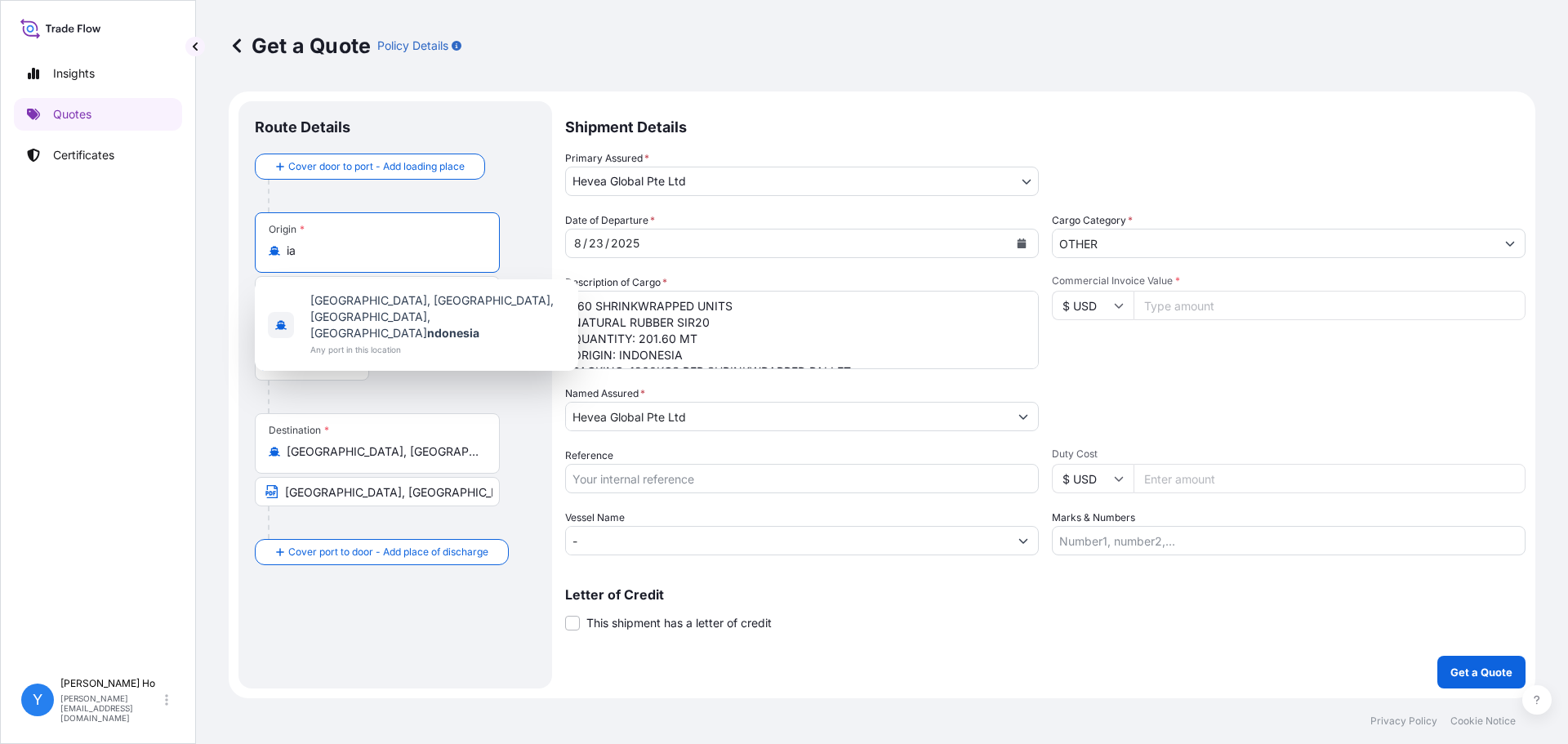
type input "a"
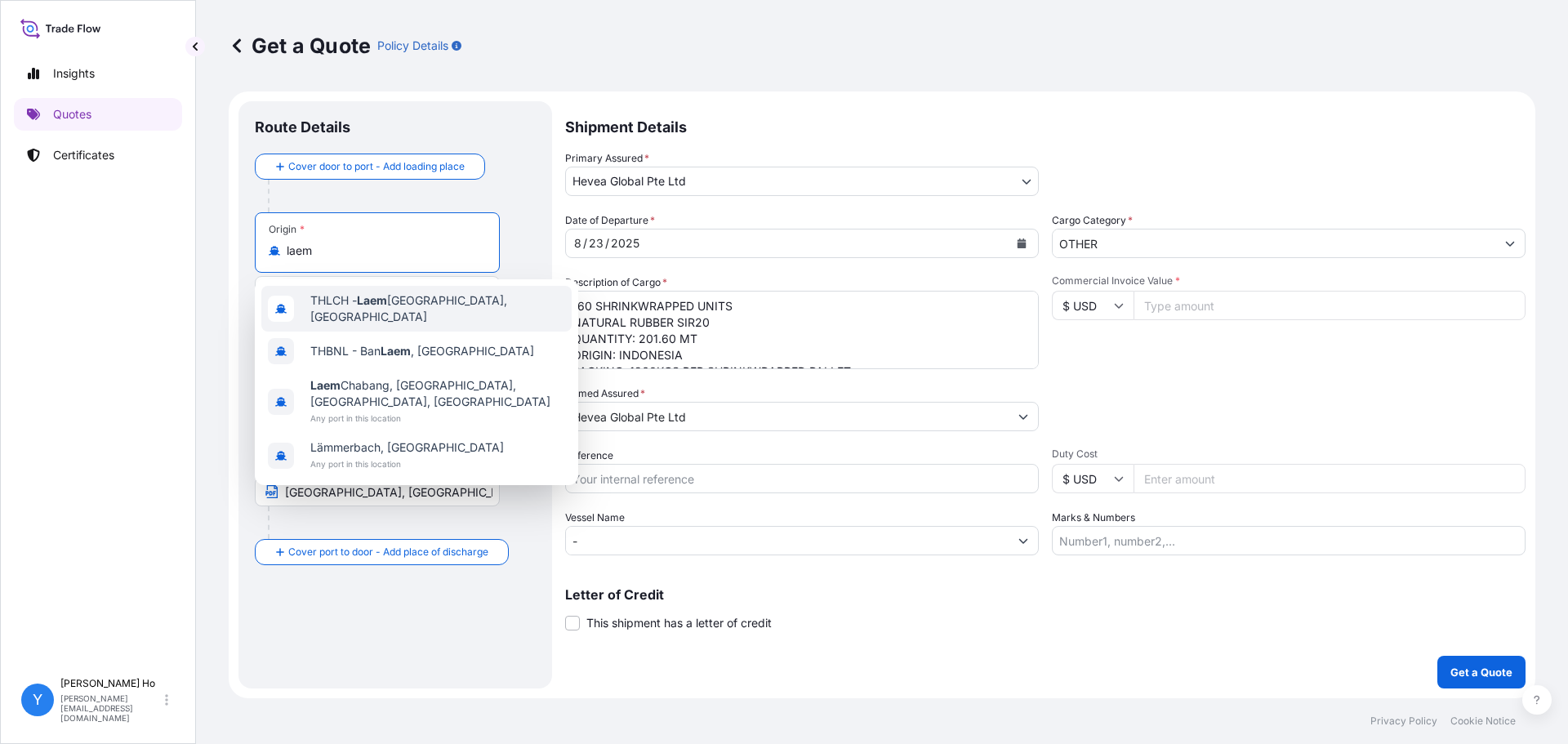
click at [464, 311] on span "THLCH - [GEOGRAPHIC_DATA], [GEOGRAPHIC_DATA]" at bounding box center [437, 308] width 255 height 33
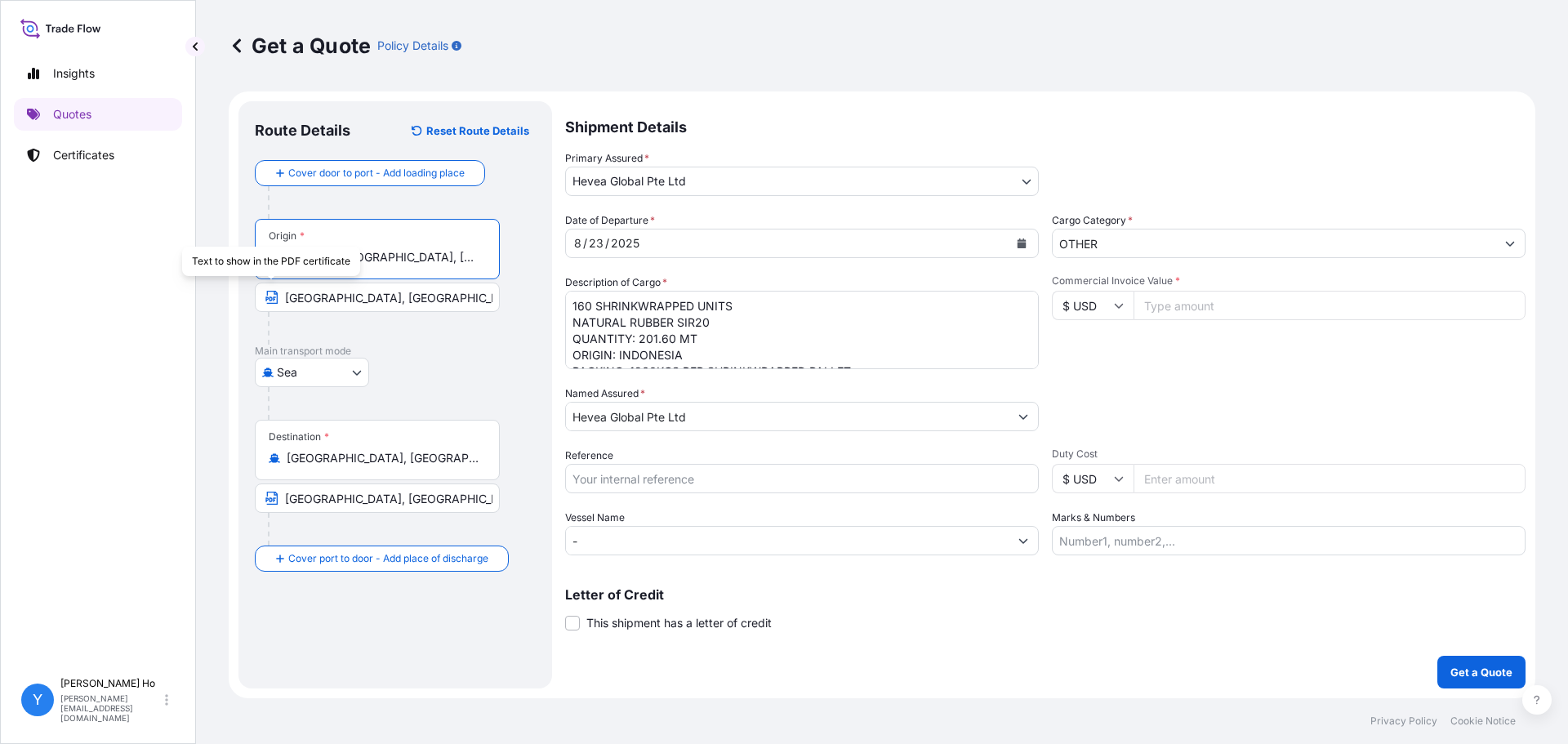
type input "THLCH - [GEOGRAPHIC_DATA], [GEOGRAPHIC_DATA]"
click at [302, 295] on input "[GEOGRAPHIC_DATA], [GEOGRAPHIC_DATA]" at bounding box center [377, 297] width 245 height 29
drag, startPoint x: 449, startPoint y: 296, endPoint x: 261, endPoint y: 289, distance: 188.1
click at [262, 289] on input "[GEOGRAPHIC_DATA], [GEOGRAPHIC_DATA]" at bounding box center [377, 297] width 245 height 29
type input "l"
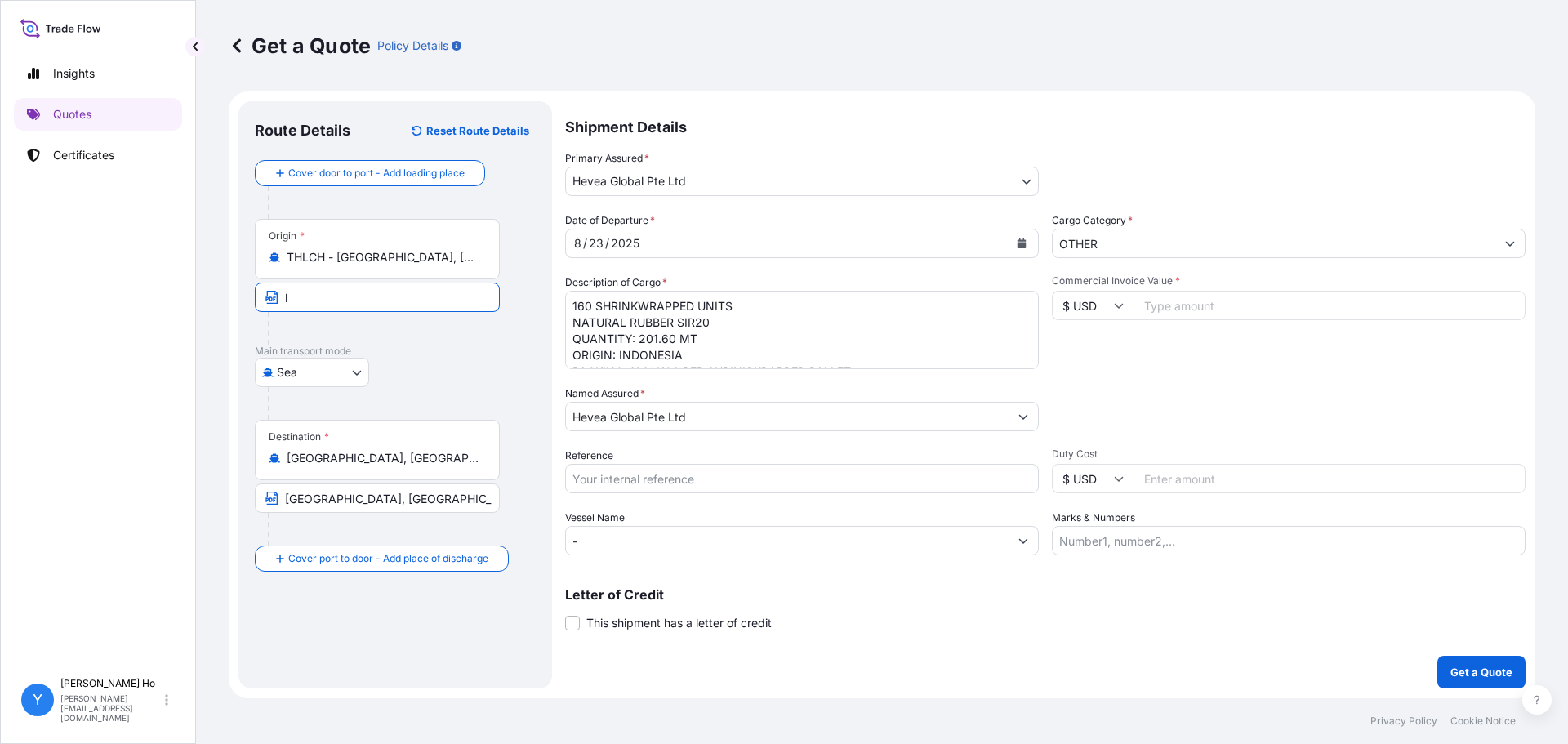
type input "Laem Chabang, [GEOGRAPHIC_DATA]"
click at [866, 181] on body "Insights Quotes Certificates Y [PERSON_NAME] [PERSON_NAME][EMAIL_ADDRESS][DOMAI…" at bounding box center [784, 372] width 1568 height 744
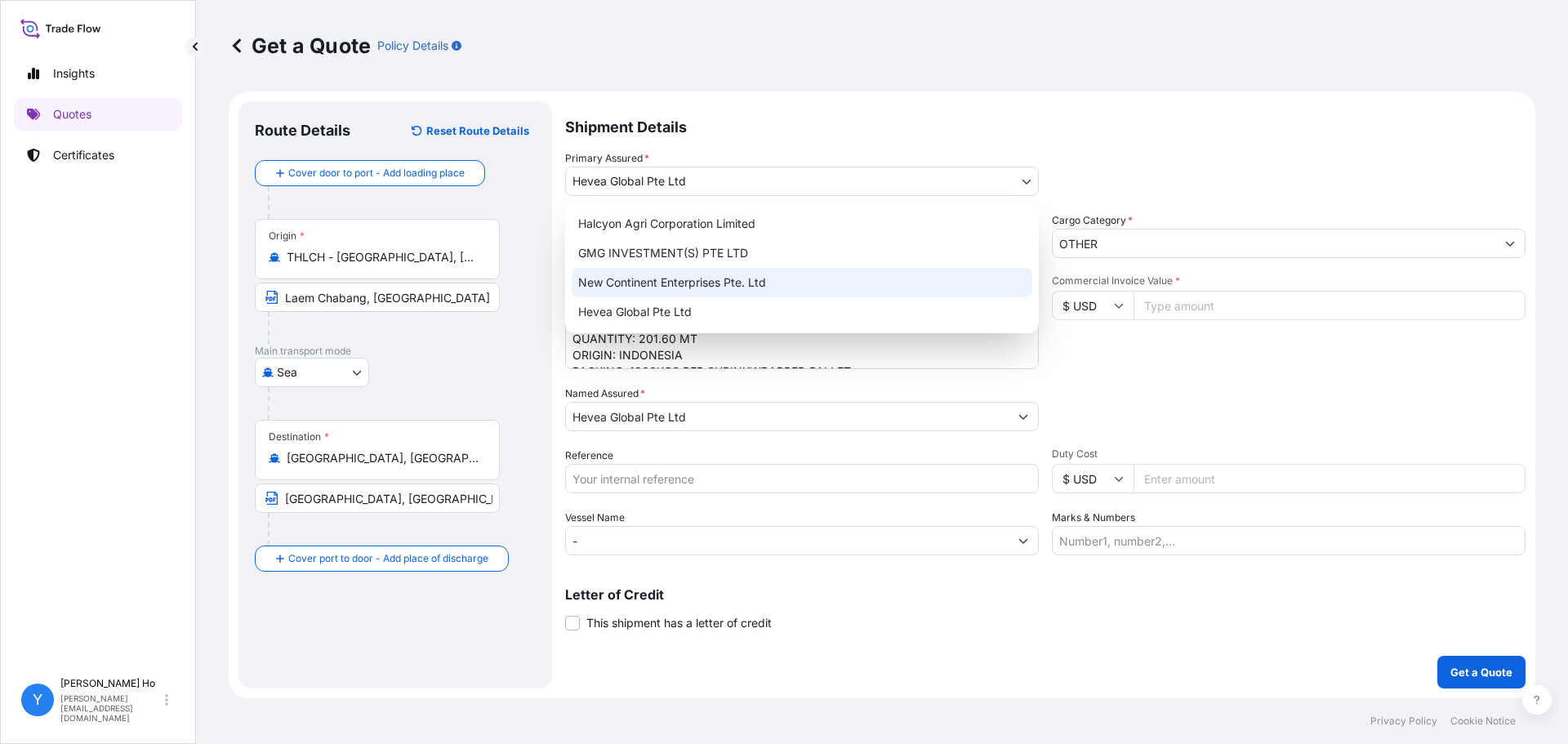
click at [690, 281] on div "New Continent Enterprises Pte. Ltd" at bounding box center [802, 282] width 461 height 29
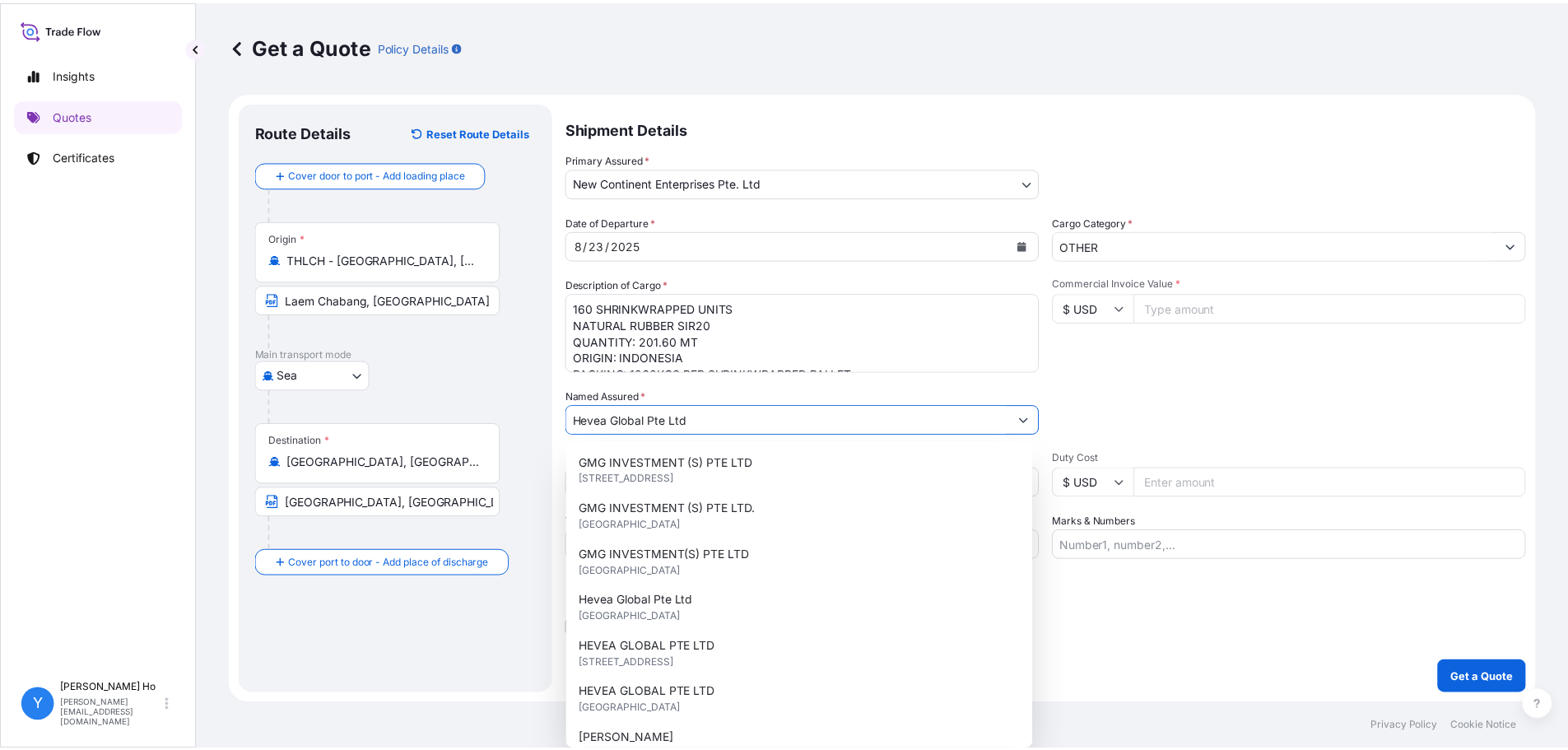
click at [721, 423] on input "Hevea Global Pte Ltd" at bounding box center [793, 419] width 446 height 29
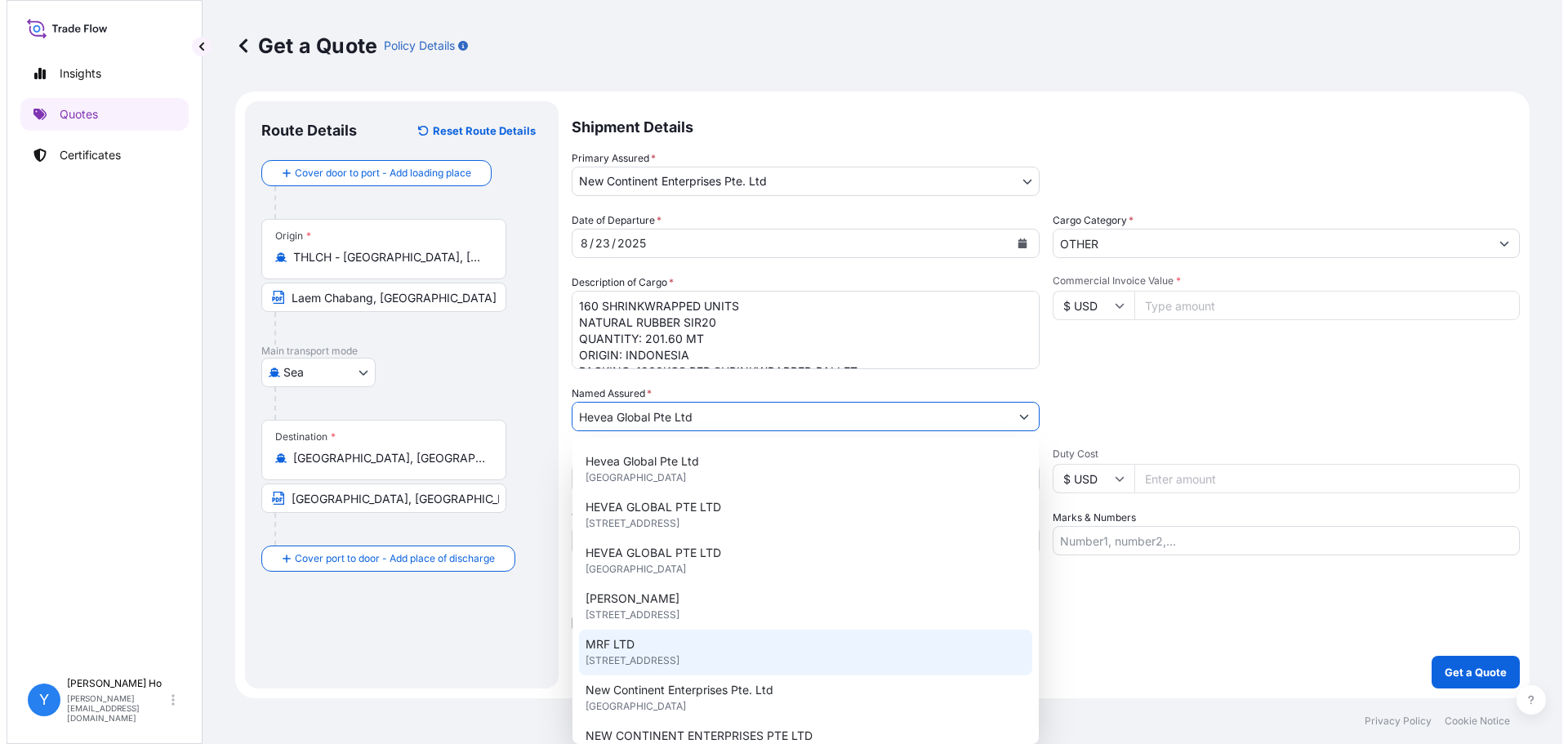
scroll to position [190, 0]
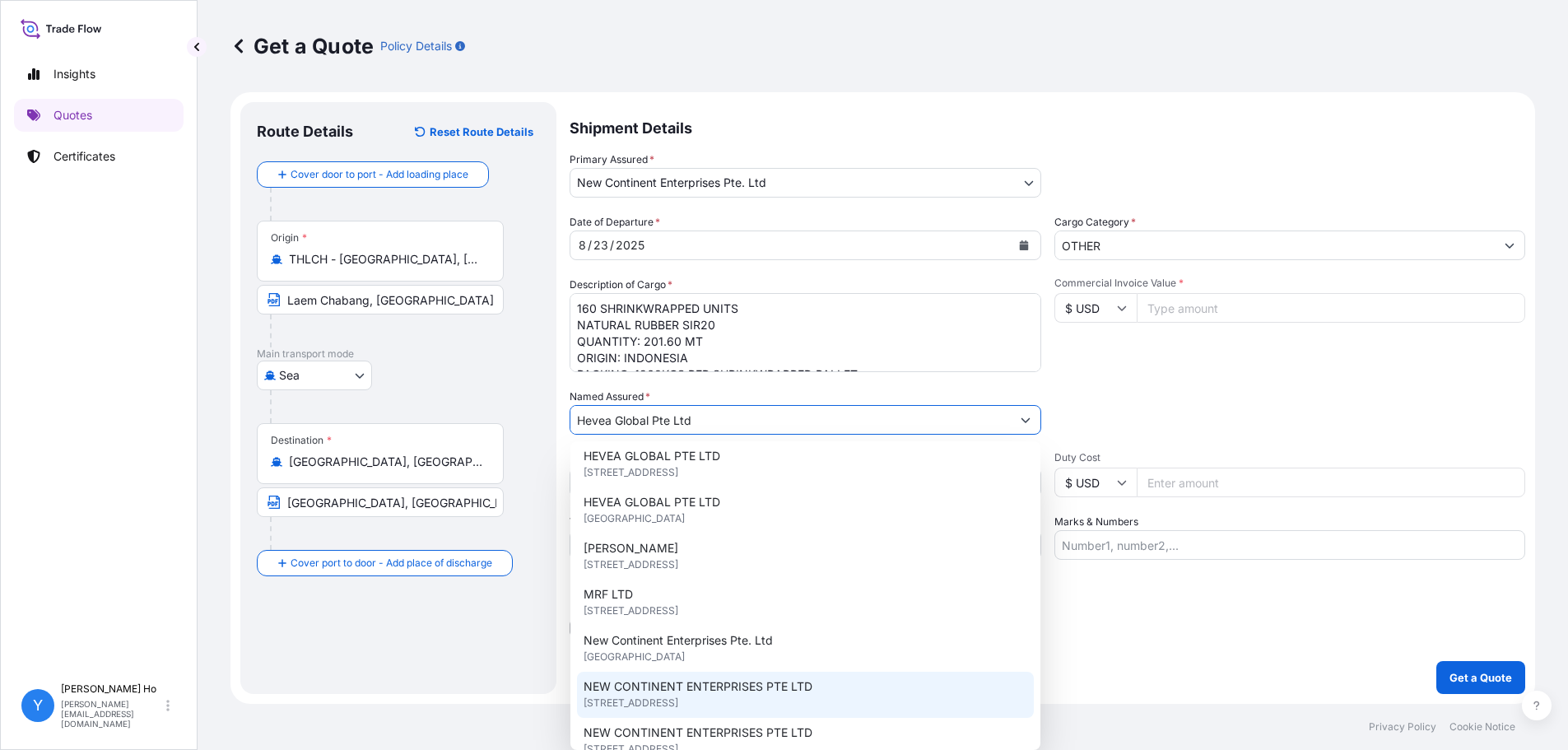
click at [870, 688] on div "NEW CONTINENT ENTERPRISES PTE LTD [STREET_ADDRESS]" at bounding box center [804, 695] width 457 height 46
type input "NEW CONTINENT ENTERPRISES PTE LTD"
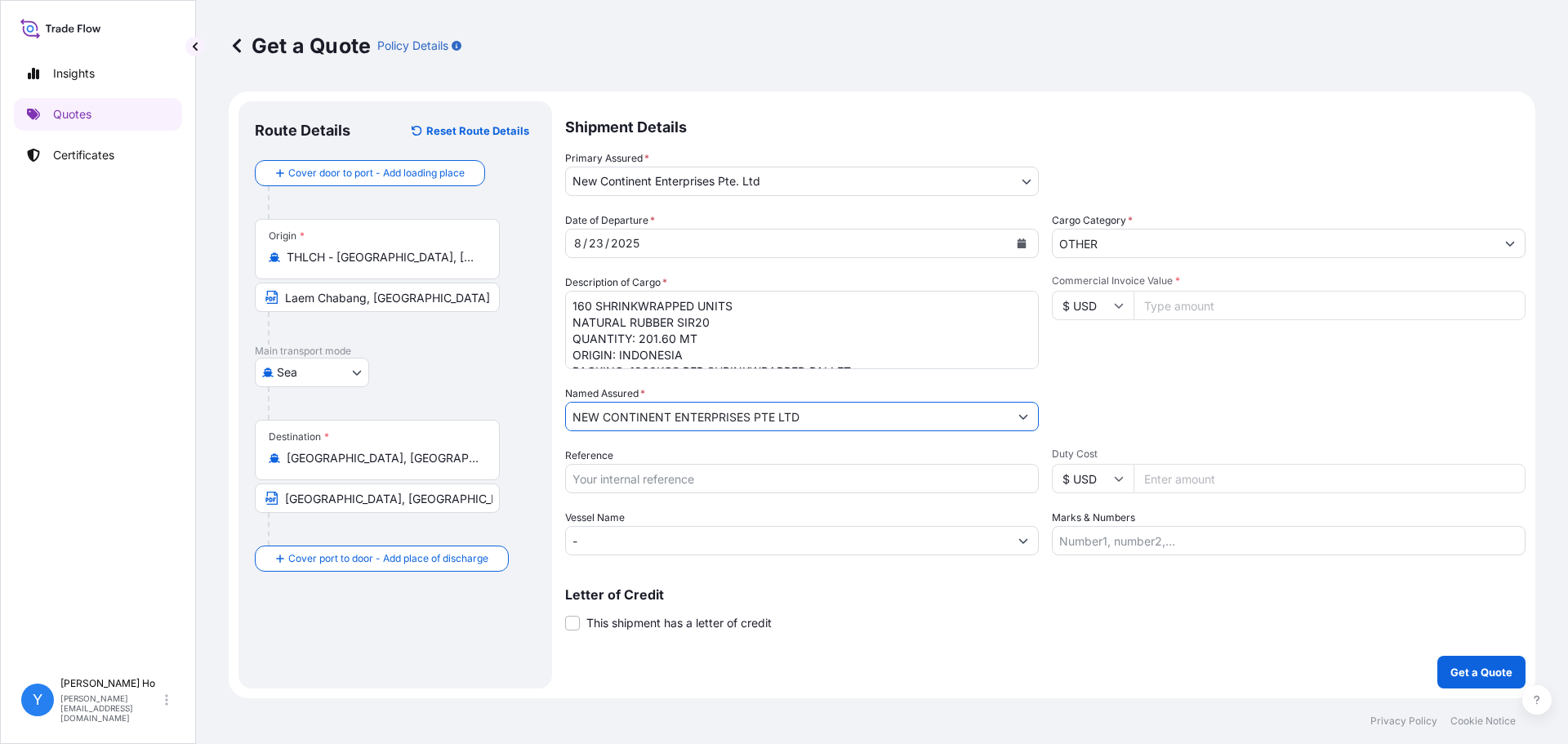
click at [961, 176] on body "Insights Quotes Certificates Y [PERSON_NAME] [PERSON_NAME][EMAIL_ADDRESS][DOMAI…" at bounding box center [784, 372] width 1568 height 744
click at [756, 445] on div "Date of Departure * [DATE] Cargo Category * OTHER Description of Cargo * 160 SH…" at bounding box center [1045, 383] width 961 height 342
click at [1017, 240] on icon "Calendar" at bounding box center [1021, 243] width 9 height 10
click at [799, 331] on textarea "160 SHRINKWRAPPED UNITS NATURAL RUBBER SIR20 QUANTITY: 201.60 MT ORIGIN: INDONE…" at bounding box center [802, 329] width 473 height 79
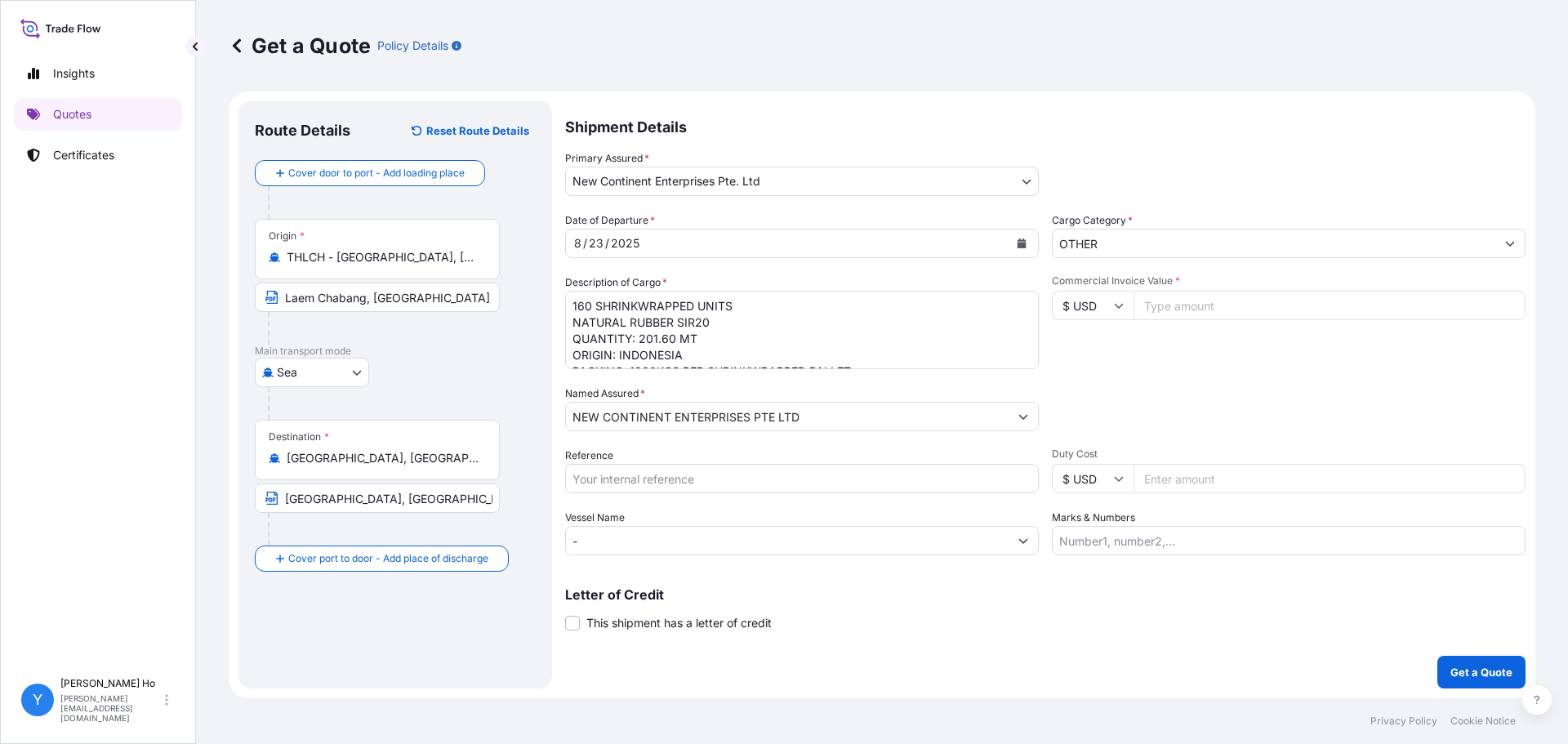
click at [706, 332] on textarea "160 SHRINKWRAPPED UNITS NATURAL RUBBER SIR20 QUANTITY: 201.60 MT ORIGIN: INDONE…" at bounding box center [802, 329] width 473 height 79
click at [573, 303] on textarea "160 SHRINKWRAPPED UNITS NATURAL RUBBER SIR20 QUANTITY: 201.60 MT ORIGIN: INDONE…" at bounding box center [802, 329] width 473 height 79
paste textarea "PLASTIC PALLET BASE MIXTURES OF NATURAL RUBBER AND SYNTHETIC RUBBER (97.5%STR20…"
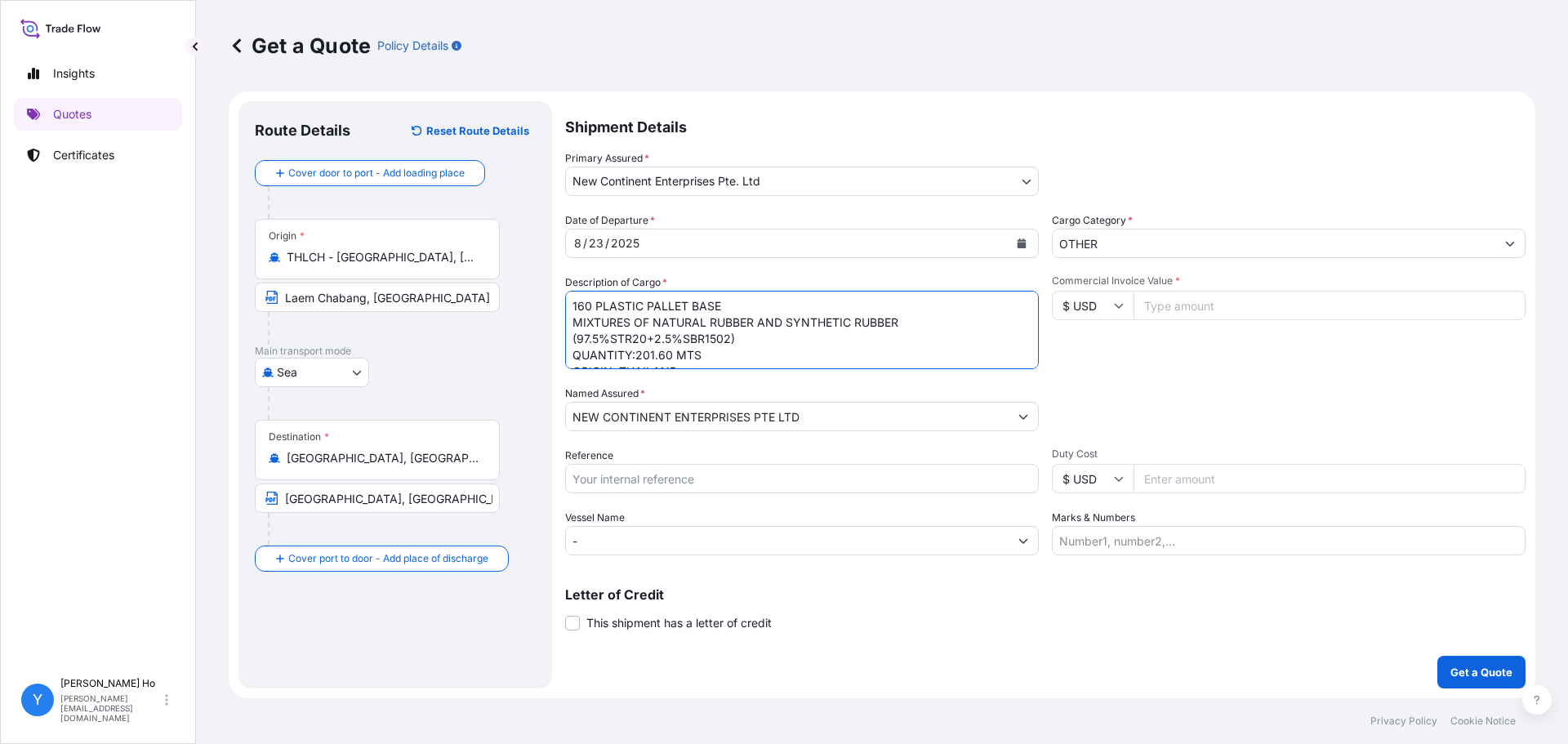
click at [726, 302] on textarea "160 SHRINKWRAPPED UNITS NATURAL RUBBER SIR20 QUANTITY: 201.60 MT ORIGIN: INDONE…" at bounding box center [802, 329] width 473 height 79
click at [658, 323] on textarea "160 SHRINKWRAPPED UNITS NATURAL RUBBER SIR20 QUANTITY: 201.60 MT ORIGIN: INDONE…" at bounding box center [802, 329] width 473 height 79
paste textarea "SITGLCTA475060"
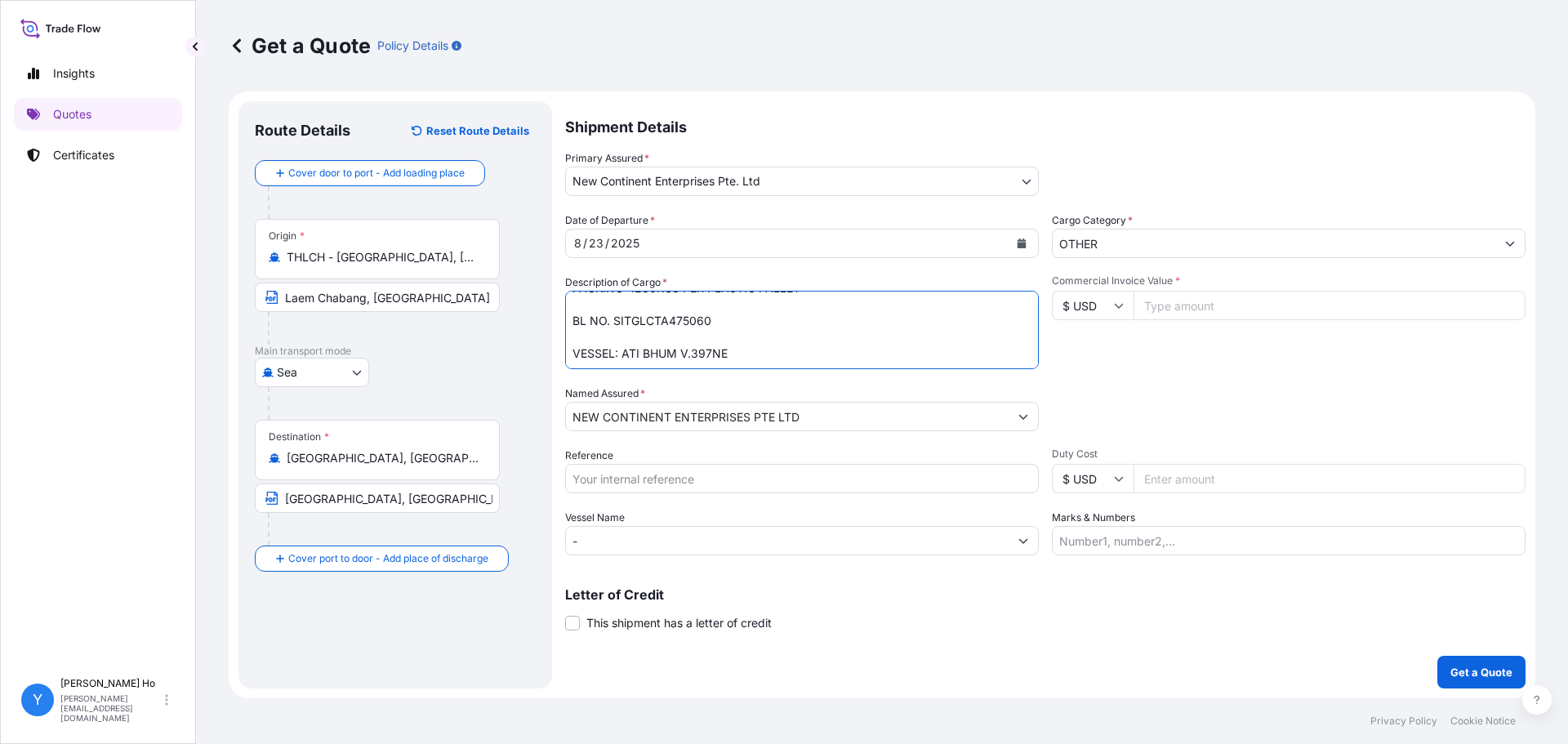
click at [799, 331] on textarea "160 SHRINKWRAPPED UNITS NATURAL RUBBER SIR20 QUANTITY: 201.60 MT ORIGIN: INDONE…" at bounding box center [802, 329] width 473 height 79
click at [756, 343] on textarea "160 SHRINKWRAPPED UNITS NATURAL RUBBER SIR20 QUANTITY: 201.60 MT ORIGIN: INDONE…" at bounding box center [802, 329] width 473 height 79
drag, startPoint x: 774, startPoint y: 349, endPoint x: 738, endPoint y: 350, distance: 36.0
click at [624, 350] on textarea "160 SHRINKWRAPPED UNITS NATURAL RUBBER SIR20 QUANTITY: 201.60 MT ORIGIN: INDONE…" at bounding box center [802, 329] width 473 height 79
paste textarea "SITC [GEOGRAPHIC_DATA] V.2519N"
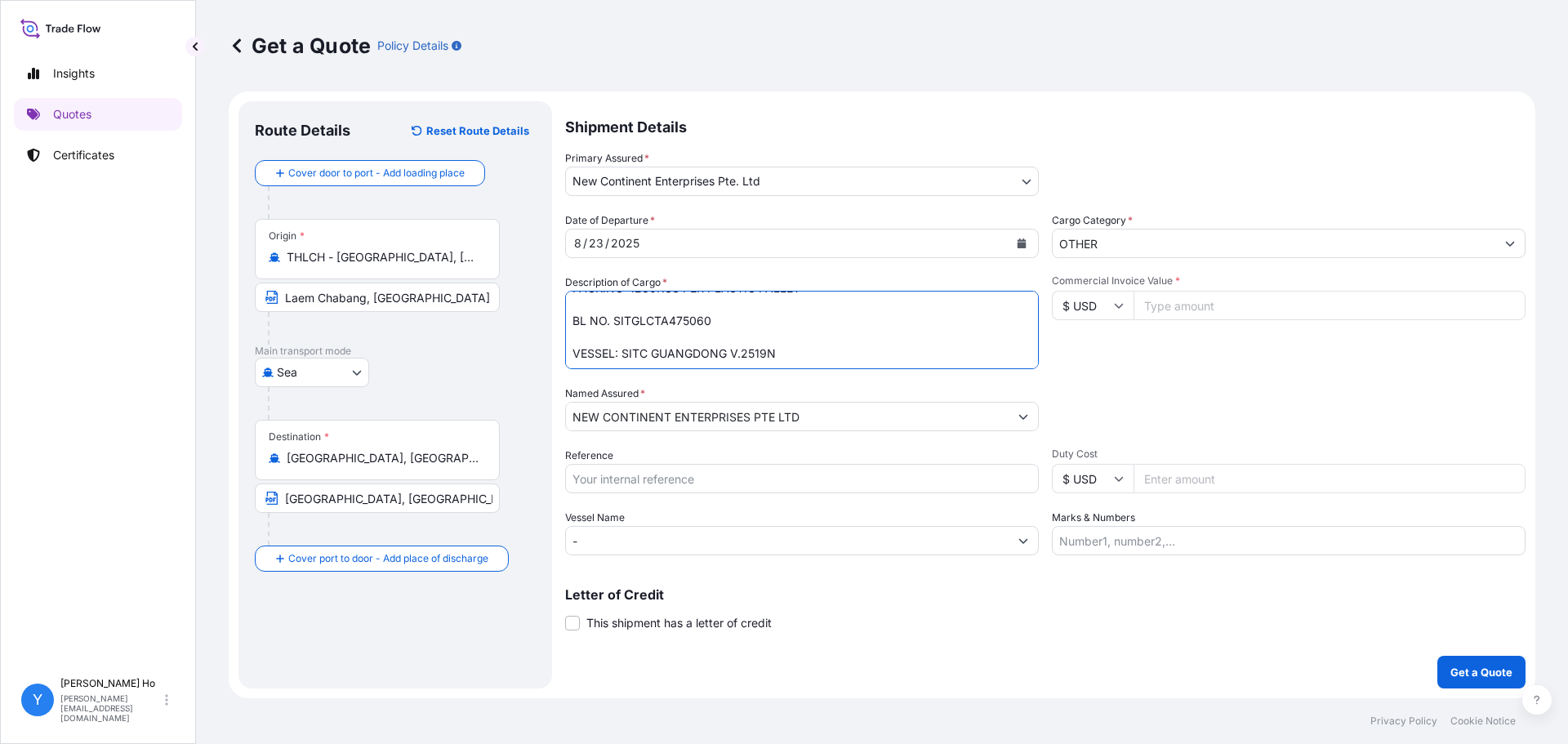
click at [880, 329] on textarea "160 SHRINKWRAPPED UNITS NATURAL RUBBER SIR20 QUANTITY: 201.60 MT ORIGIN: INDONE…" at bounding box center [802, 329] width 473 height 79
type textarea "160 PLASTIC PALLET BASE MIXTURES OF NATURAL RUBBER AND SYNTHETIC RUBBER (97.5%S…"
click at [1293, 373] on div "Date of Departure * [DATE] Cargo Category * OTHER Description of Cargo * 160 SH…" at bounding box center [1045, 383] width 961 height 342
click at [1190, 299] on input "Commercial Invoice Value *" at bounding box center [1330, 304] width 392 height 29
type input "411264"
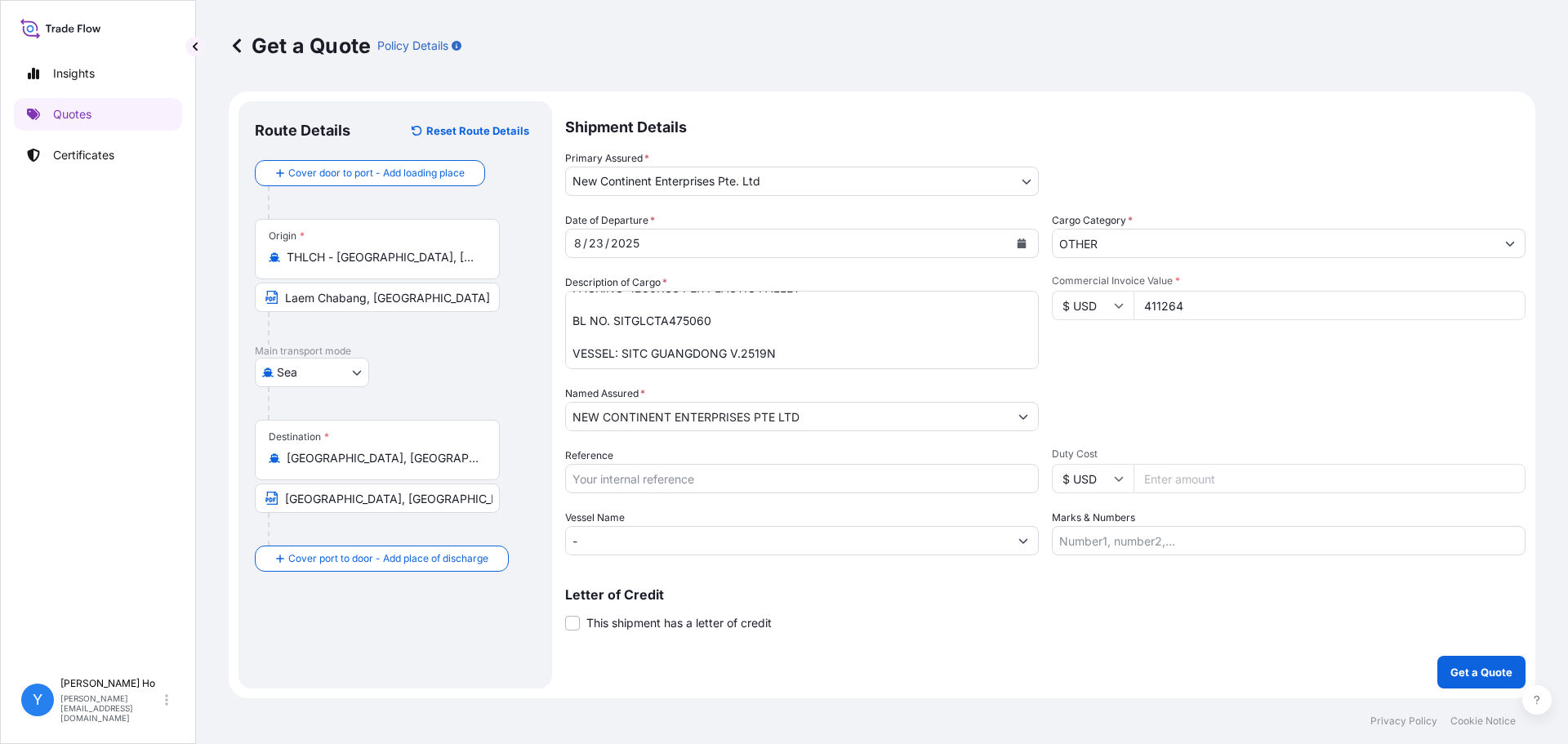
click at [1204, 391] on div "Packing Category Type to search a container mode Please select a primary mode o…" at bounding box center [1288, 409] width 473 height 46
click at [726, 650] on div "Shipment Details Primary Assured * New Continent Enterprises Pte. Ltd Halcyon A…" at bounding box center [1045, 395] width 961 height 587
click at [689, 479] on input "Reference" at bounding box center [802, 477] width 473 height 29
type input "MIX STR20"
click at [907, 635] on div "Shipment Details Primary Assured * New Continent Enterprises Pte. Ltd Halcyon A…" at bounding box center [1045, 395] width 961 height 587
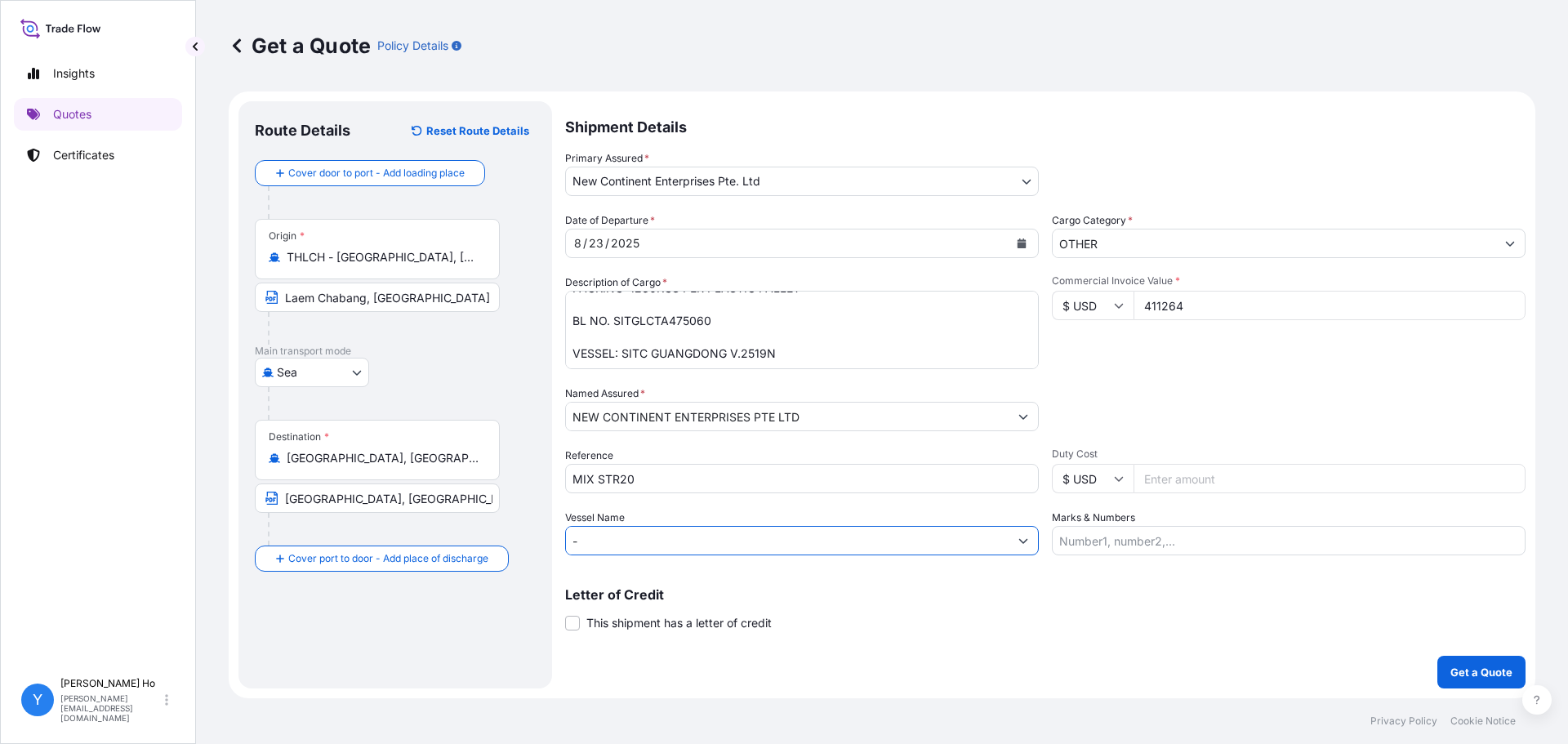
click at [637, 545] on input "-" at bounding box center [787, 540] width 442 height 29
click at [1079, 680] on div "Shipment Details Primary Assured * New Continent Enterprises Pte. Ltd Halcyon A…" at bounding box center [1045, 395] width 961 height 587
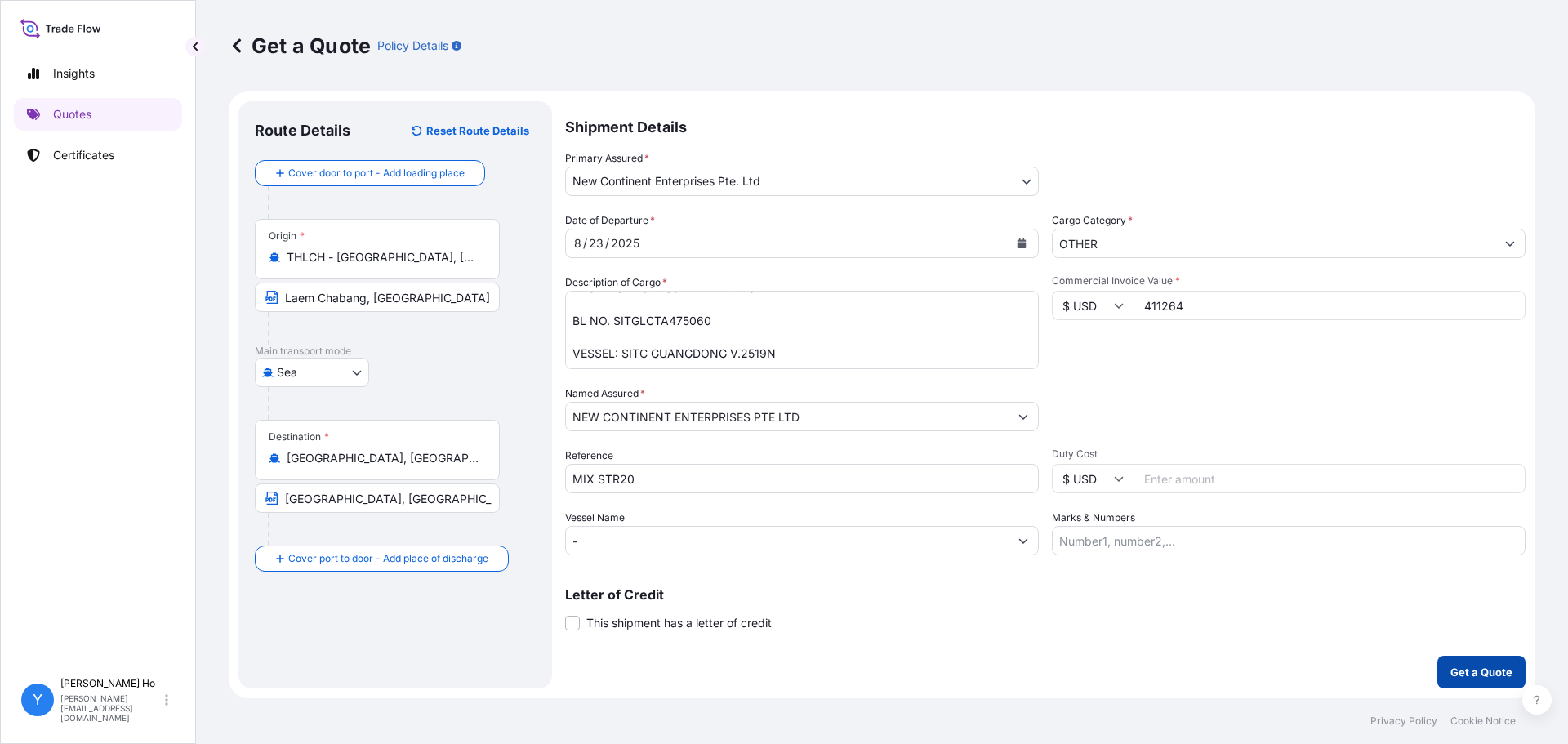
click at [1473, 670] on p "Get a Quote" at bounding box center [1481, 672] width 62 height 16
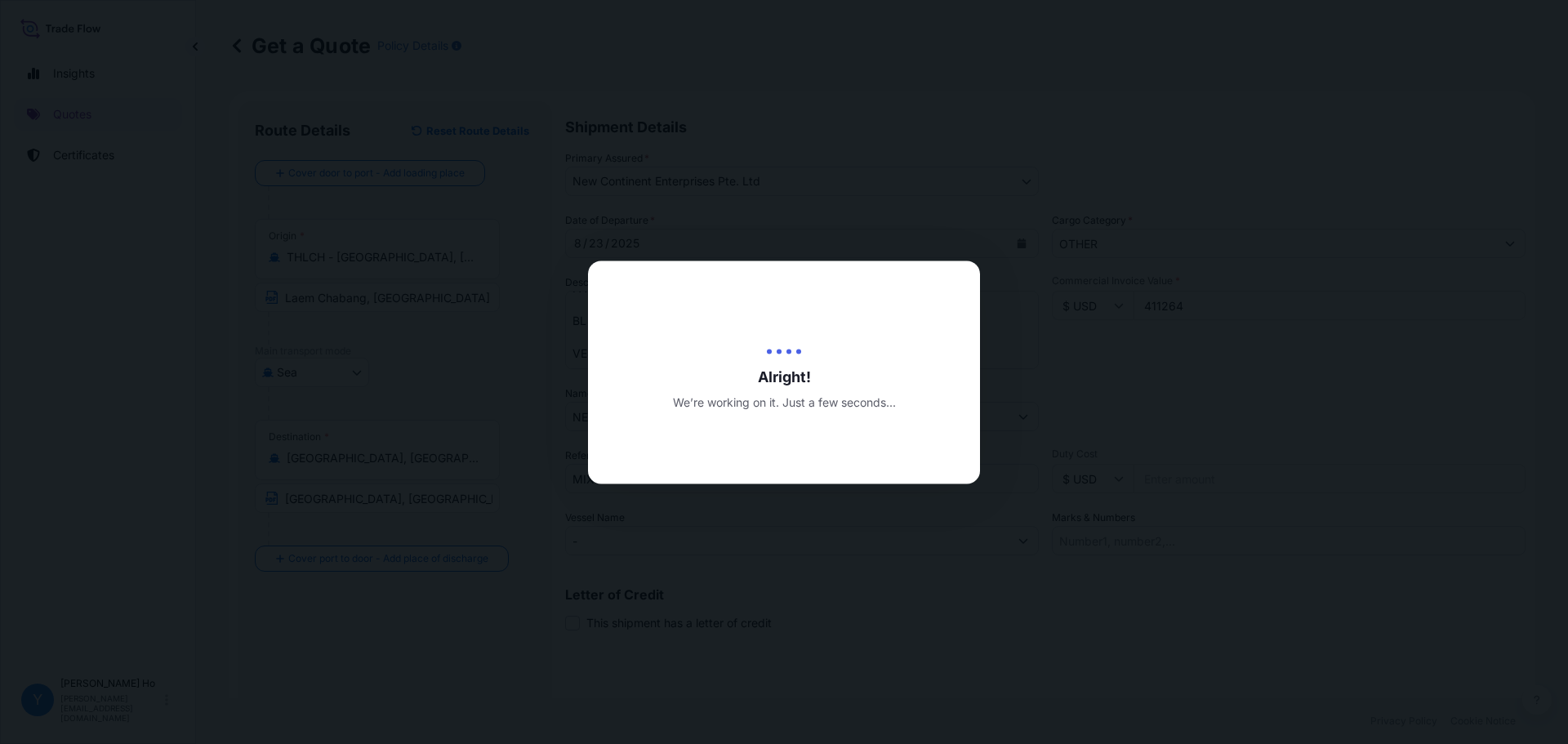
type input "[DATE]"
select select "Sea"
select select "31688"
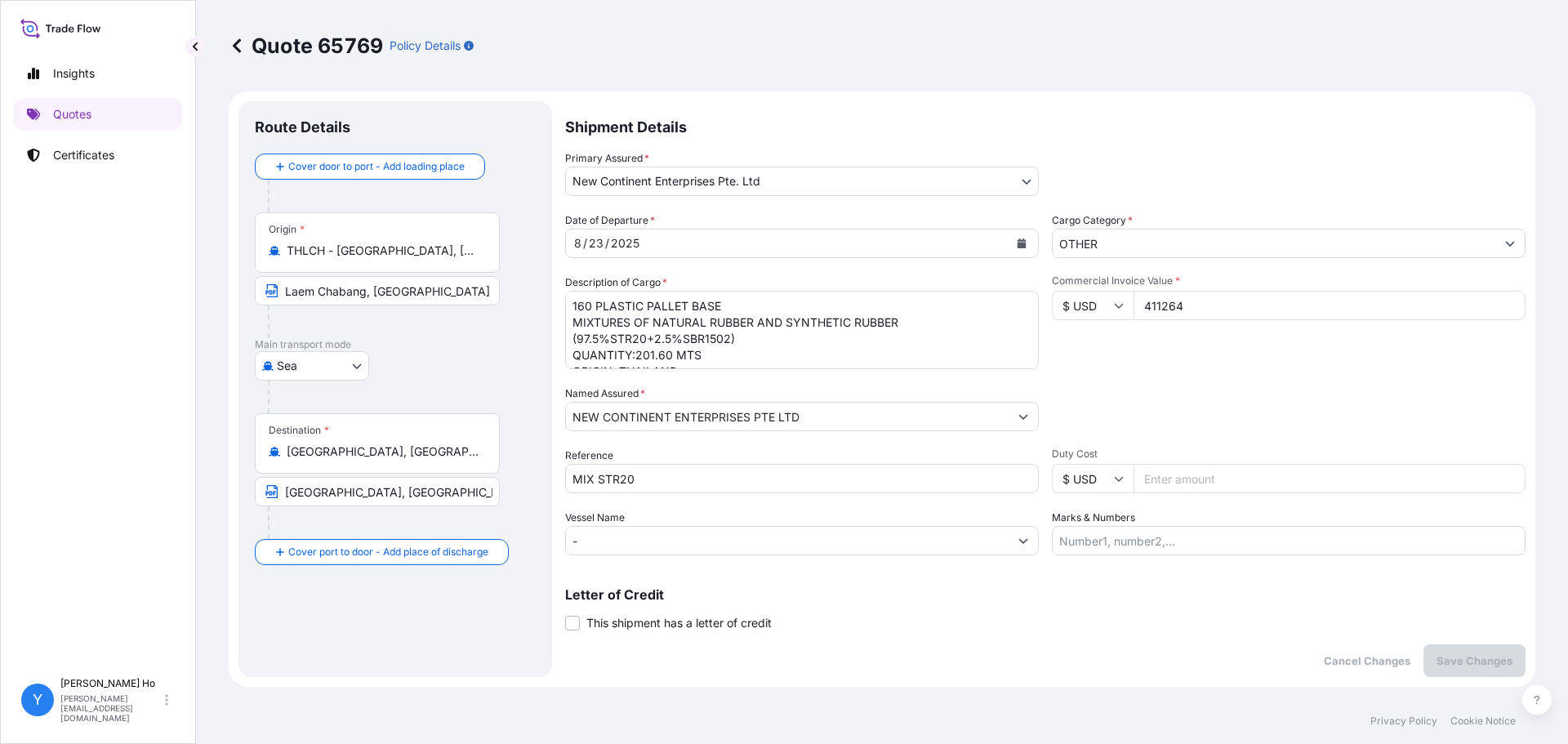
click at [705, 479] on input "MIX STR20" at bounding box center [802, 477] width 473 height 29
type input "MIX STR20 SI 77202"
click at [1474, 668] on p "Save Changes" at bounding box center [1474, 660] width 76 height 16
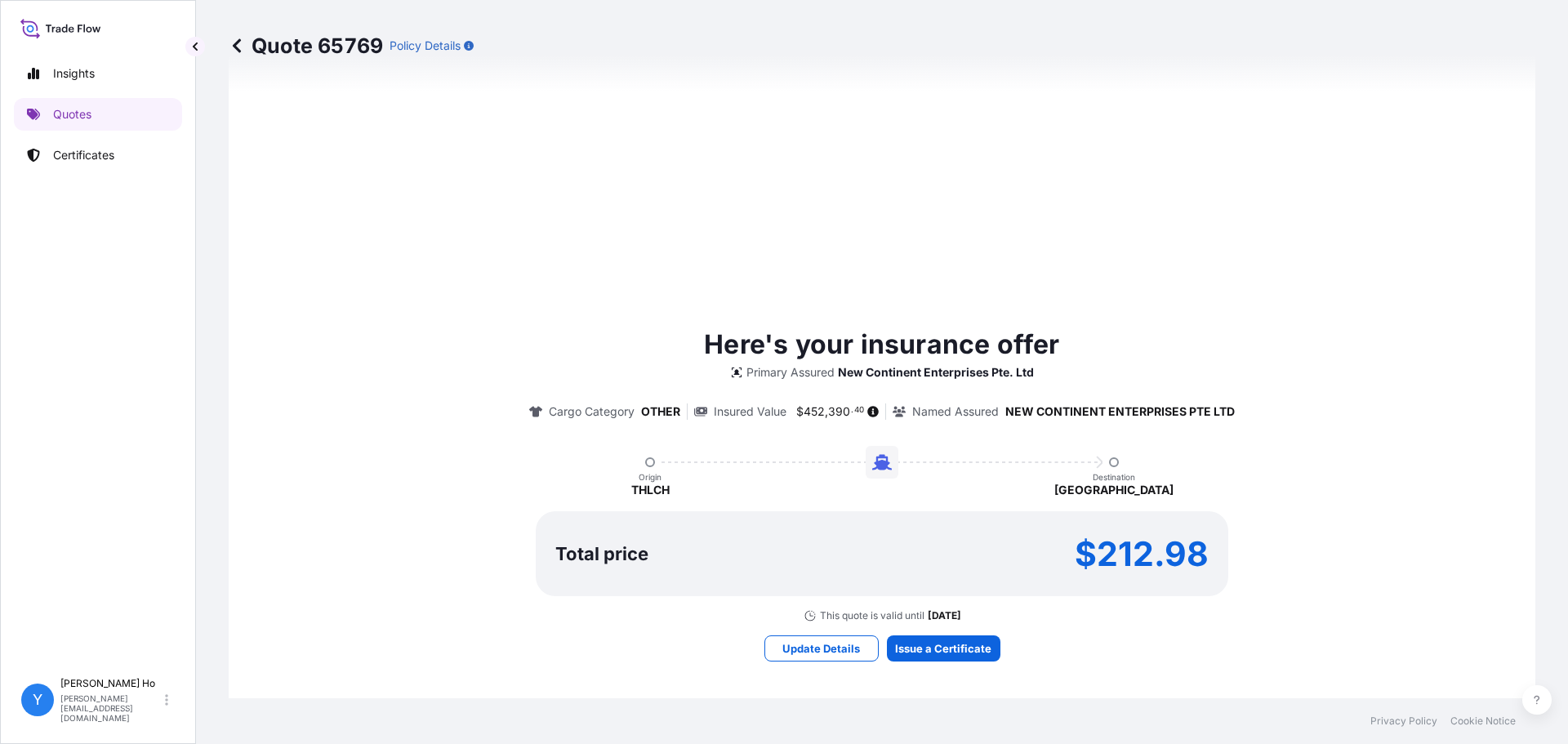
select select "Sea"
select select "31688"
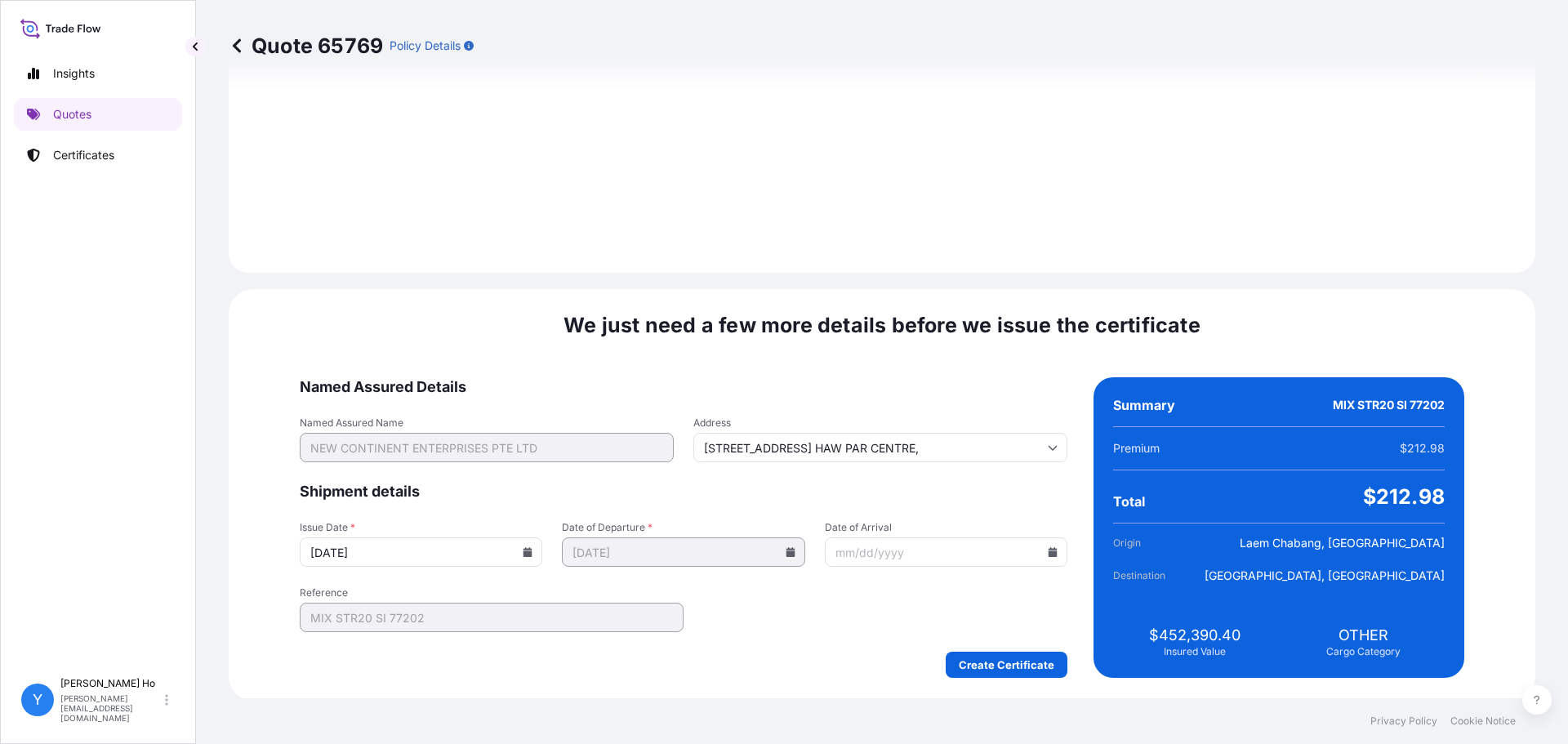
scroll to position [1837, 0]
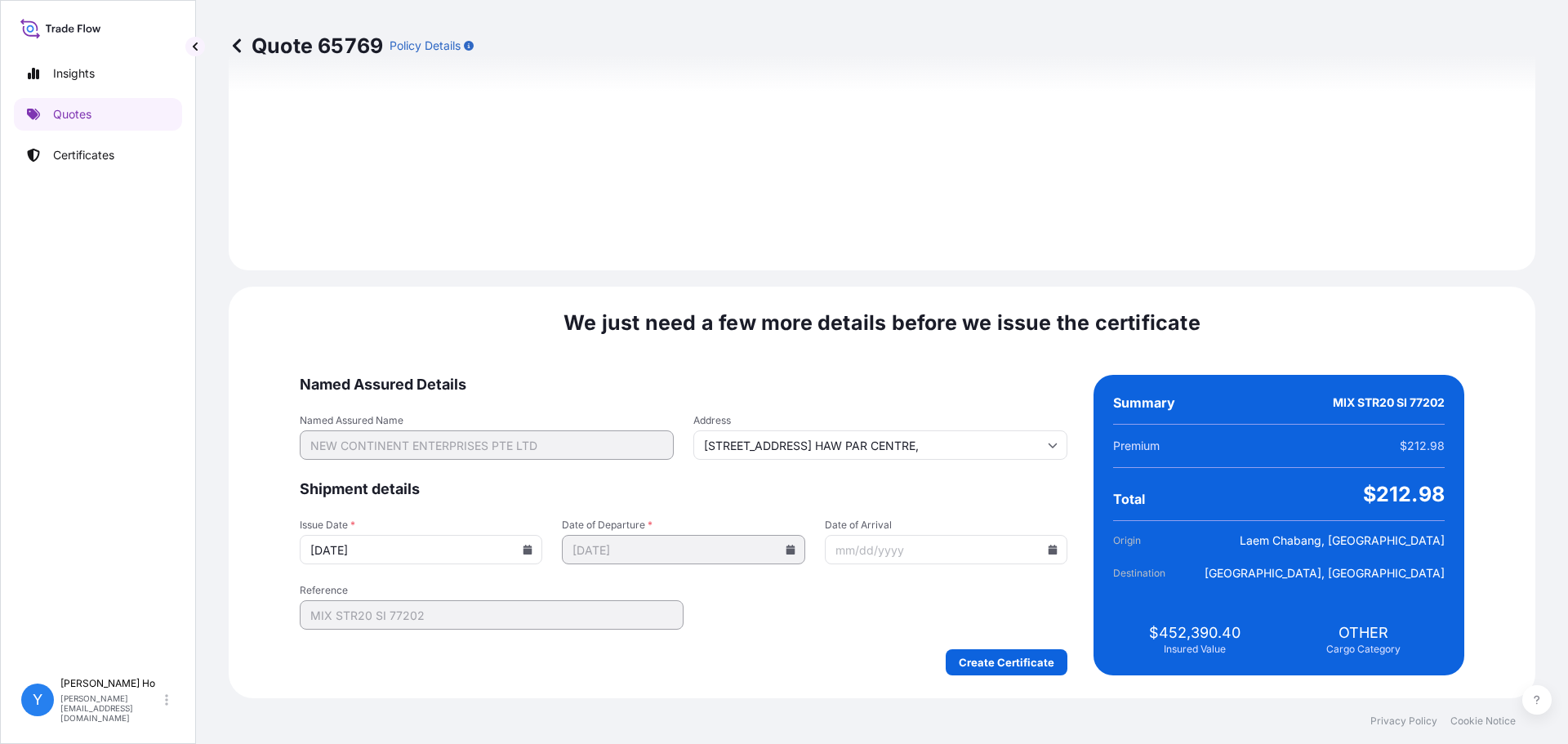
click at [542, 546] on input "[DATE]" at bounding box center [420, 549] width 243 height 29
click at [542, 549] on input "[DATE]" at bounding box center [420, 549] width 243 height 29
click at [542, 545] on input "[DATE]" at bounding box center [420, 549] width 243 height 29
click at [532, 547] on icon at bounding box center [528, 549] width 9 height 10
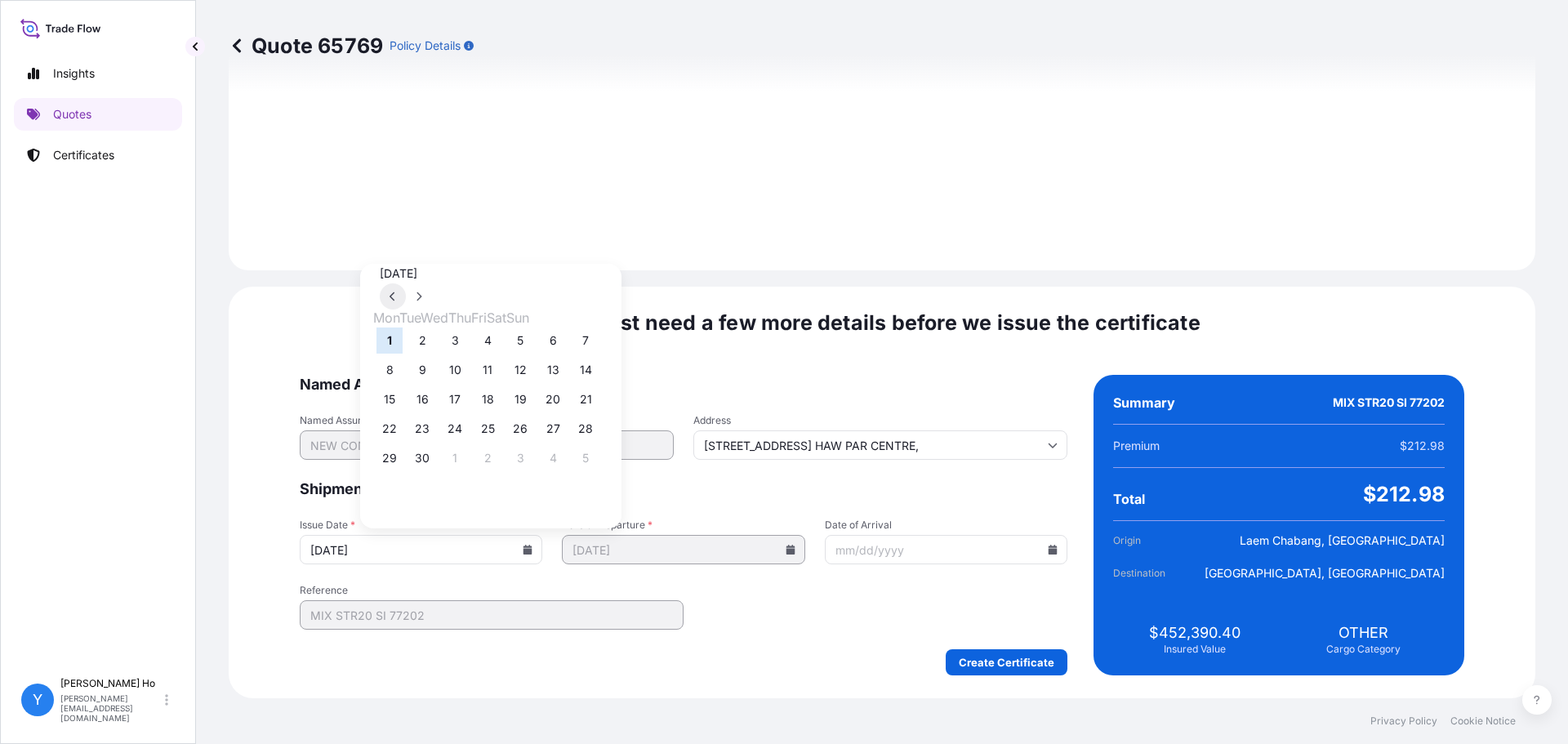
click at [406, 283] on button at bounding box center [393, 297] width 26 height 26
click at [533, 436] on button "22" at bounding box center [520, 429] width 26 height 26
type input "[DATE]"
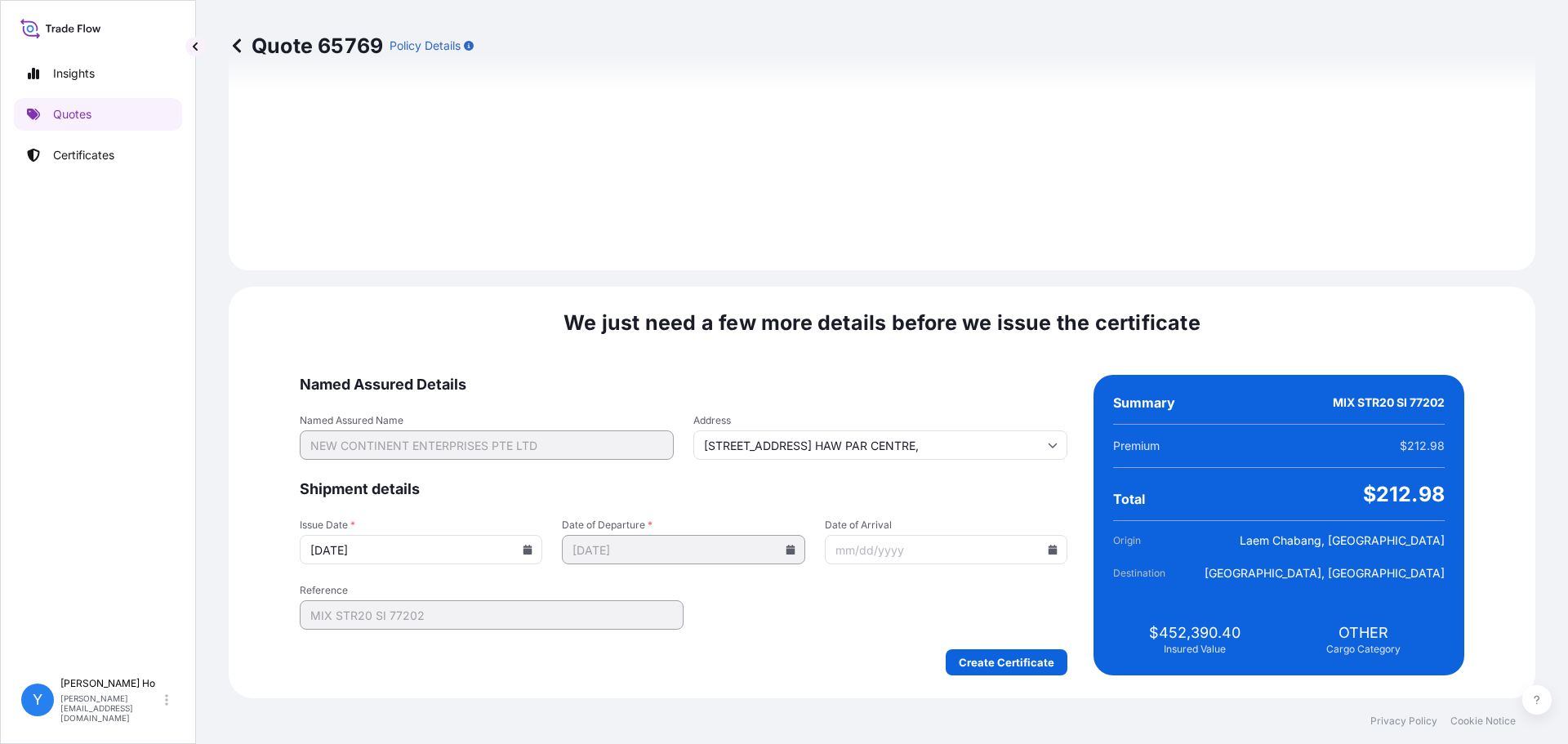
click at [761, 695] on div "We just need a few more details before we issue the certificate Named Assured D…" at bounding box center [882, 492] width 1307 height 411
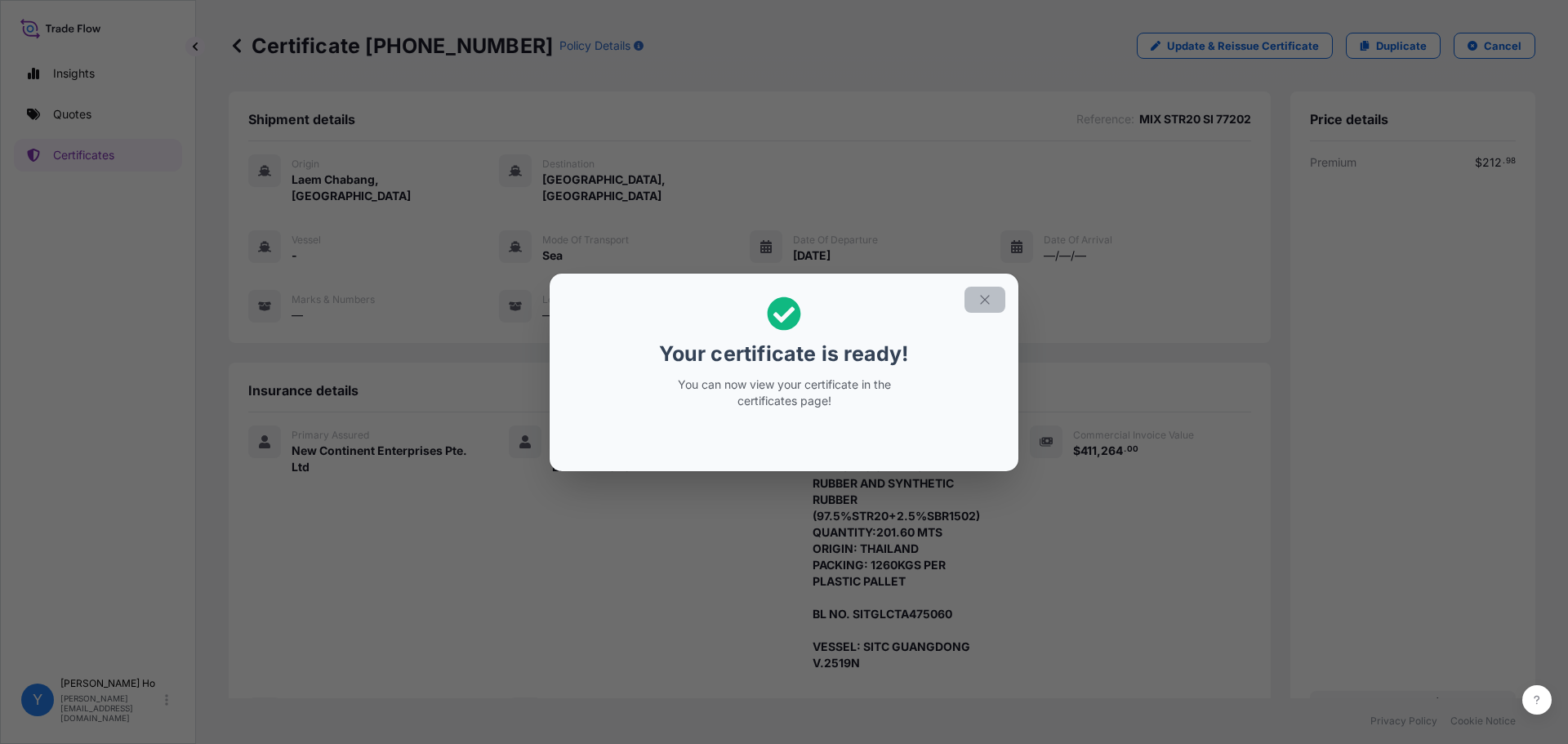
click at [987, 300] on icon "button" at bounding box center [984, 299] width 15 height 15
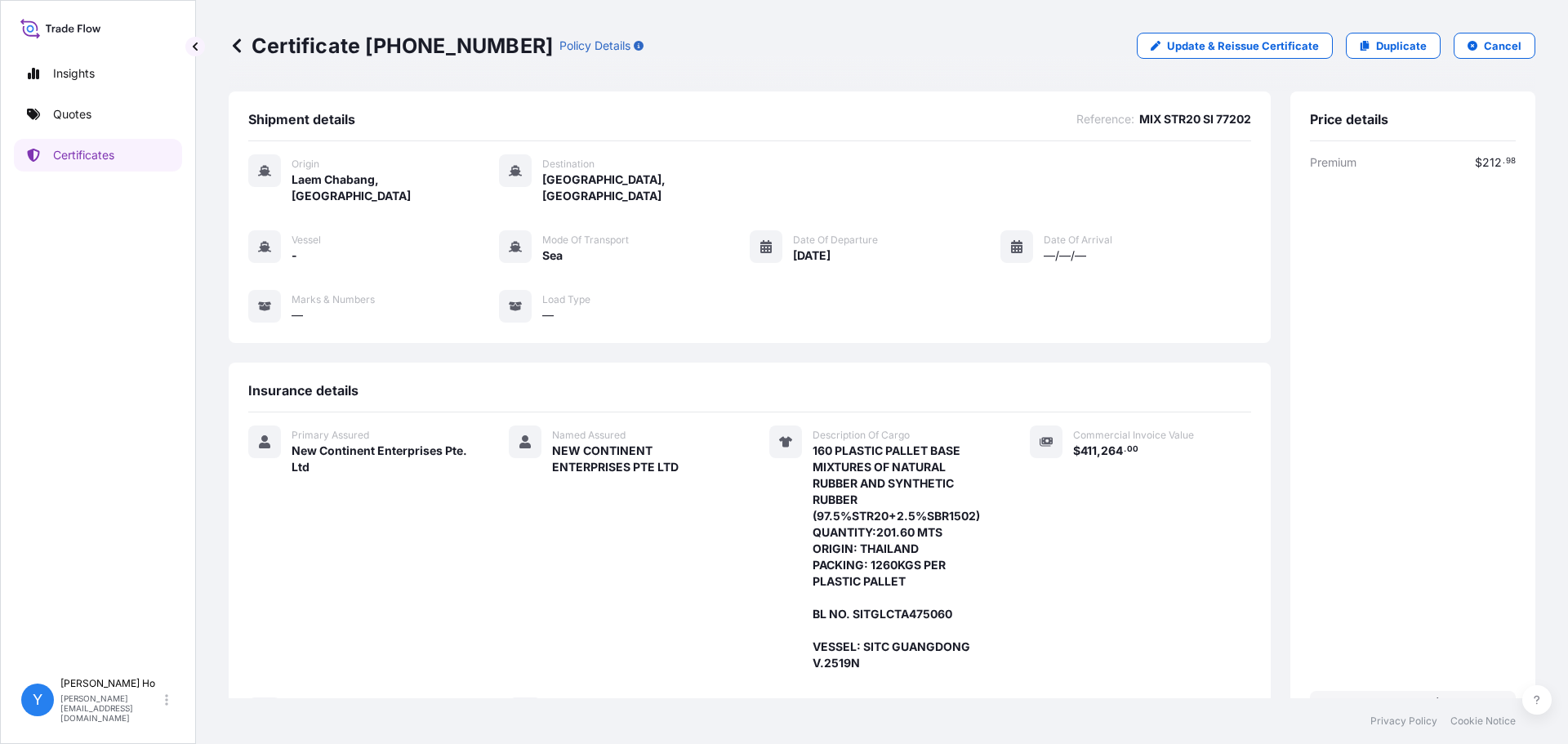
scroll to position [208, 0]
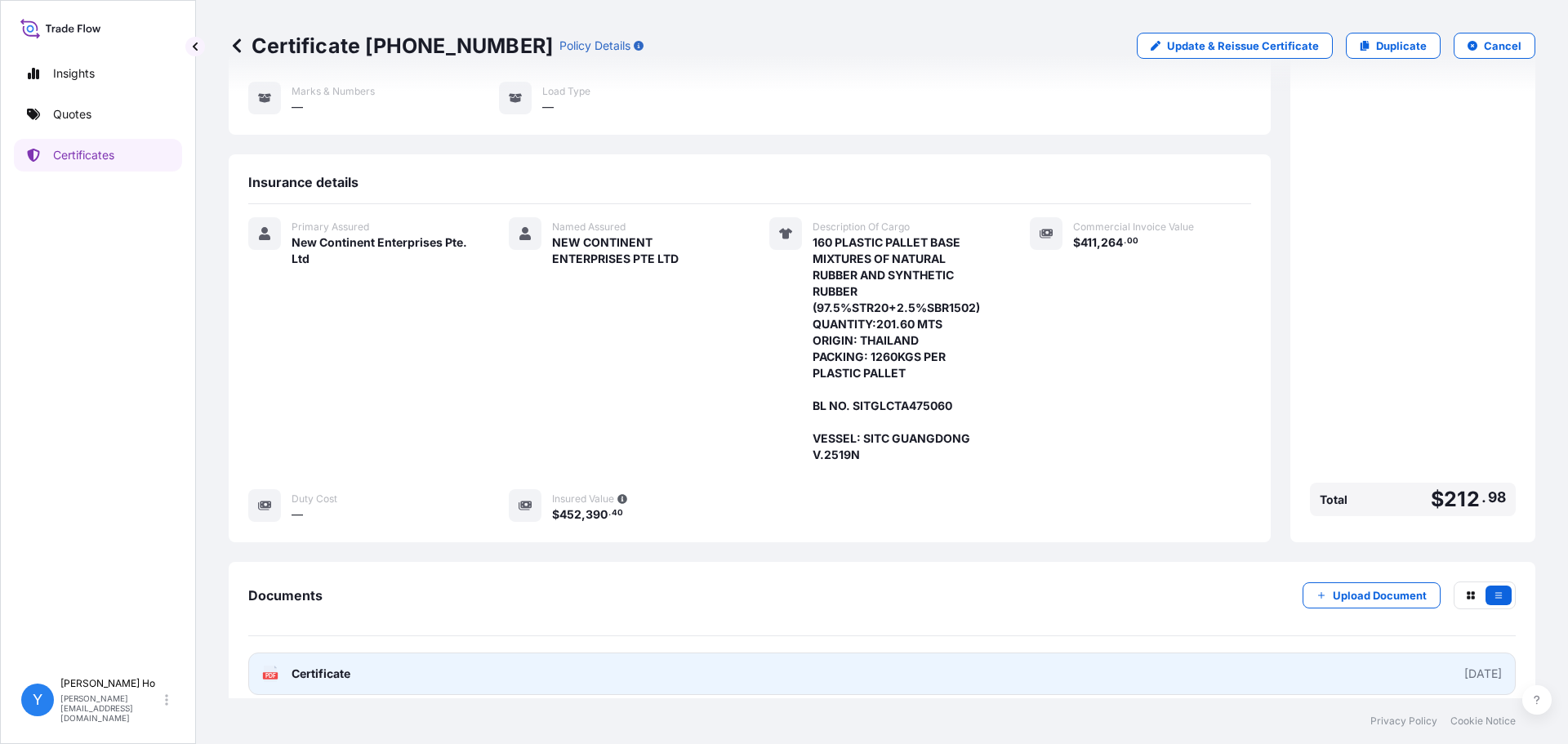
click at [358, 658] on link "PDF Certificate [DATE]" at bounding box center [881, 673] width 1267 height 42
